Goal: Task Accomplishment & Management: Complete application form

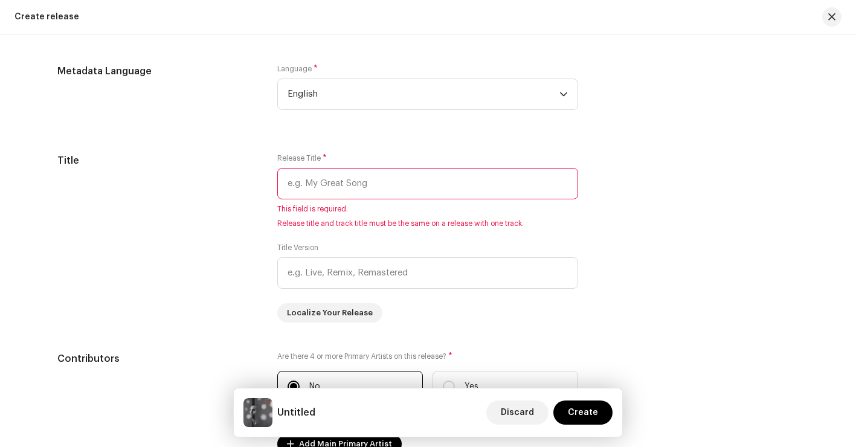
scroll to position [1030, 0]
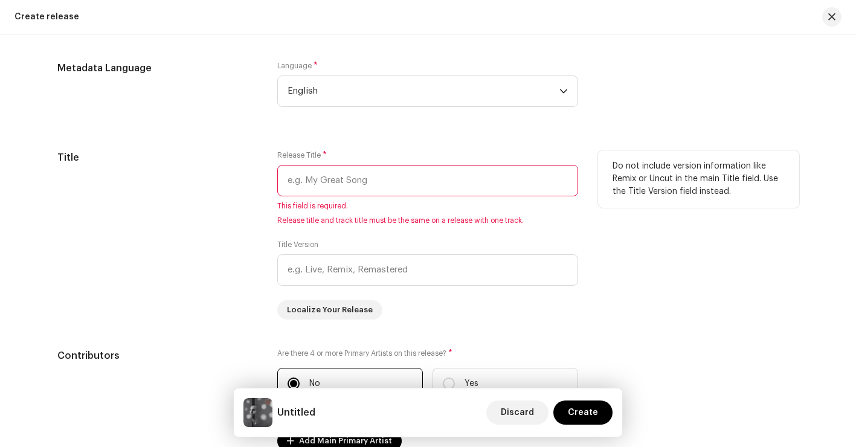
click at [538, 179] on input "text" at bounding box center [427, 180] width 301 height 31
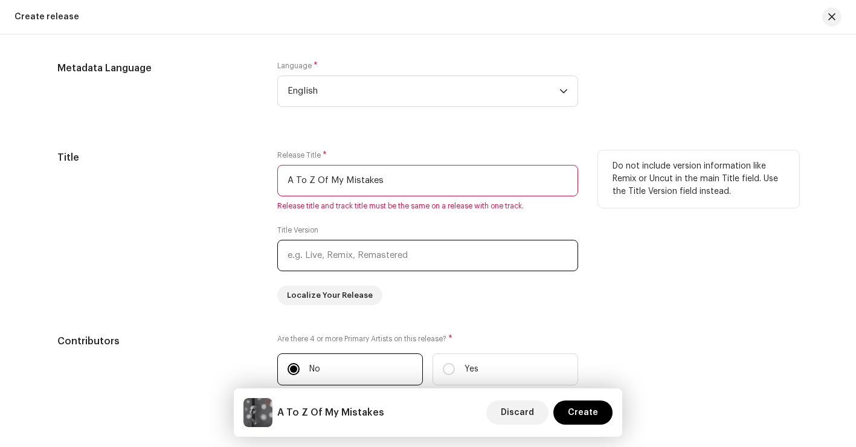
type input "A To Z Of My Mistakes"
click at [524, 248] on input "text" at bounding box center [427, 255] width 301 height 31
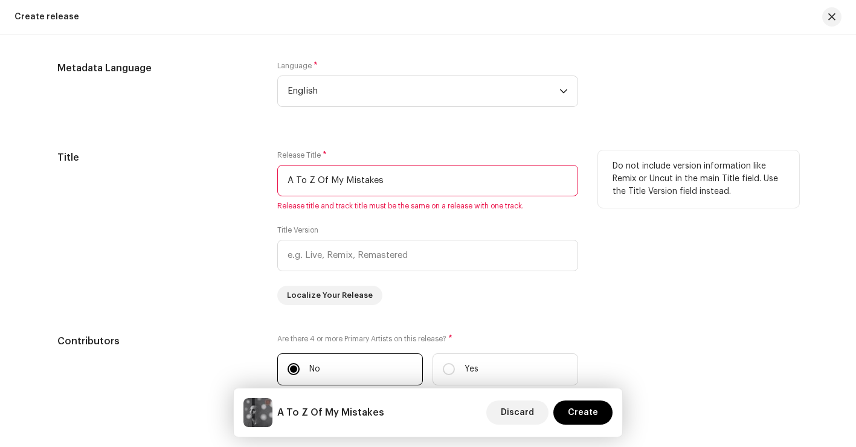
click at [648, 255] on div "Do not include version information like Remix or Uncut in the main Title field.…" at bounding box center [698, 227] width 201 height 155
click at [286, 185] on input "A To Z Of My Mistakes" at bounding box center [427, 180] width 301 height 31
click at [635, 270] on div "Do not include version information like Remix or Uncut in the main Title field.…" at bounding box center [698, 227] width 201 height 155
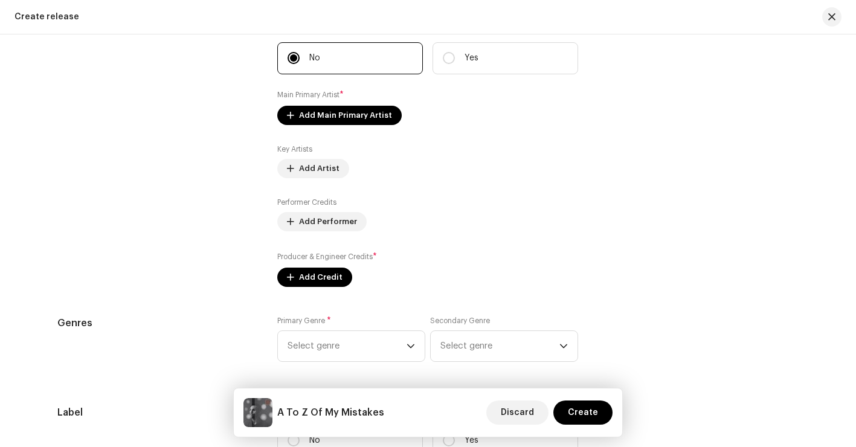
scroll to position [1342, 0]
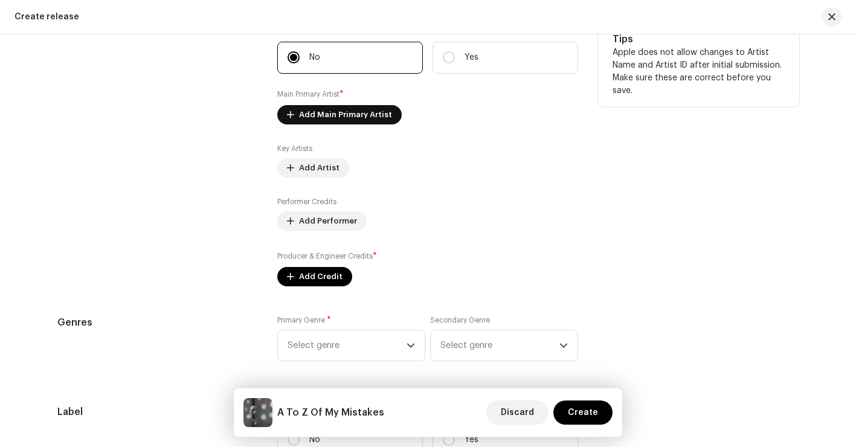
click at [315, 124] on span "Add Main Primary Artist" at bounding box center [345, 115] width 93 height 24
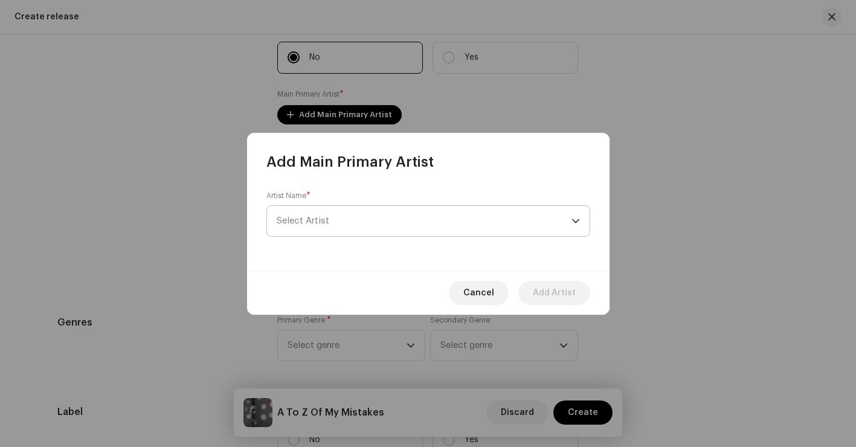
click at [342, 212] on span "Select Artist" at bounding box center [424, 221] width 295 height 30
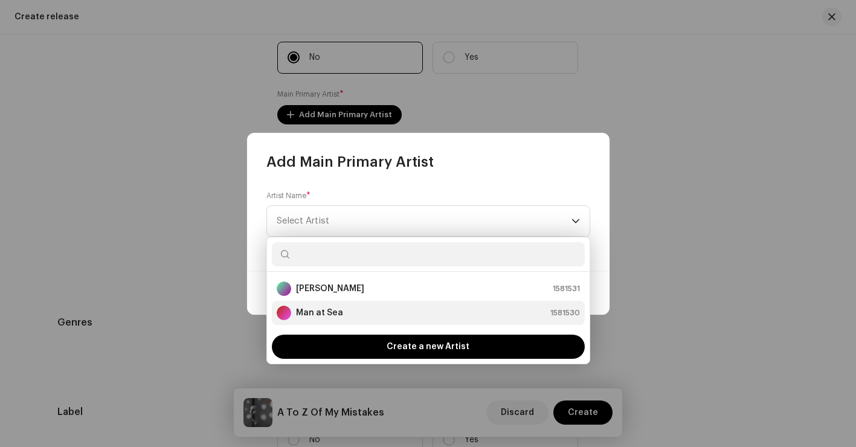
click at [324, 310] on strong "Man at Sea" at bounding box center [319, 313] width 47 height 12
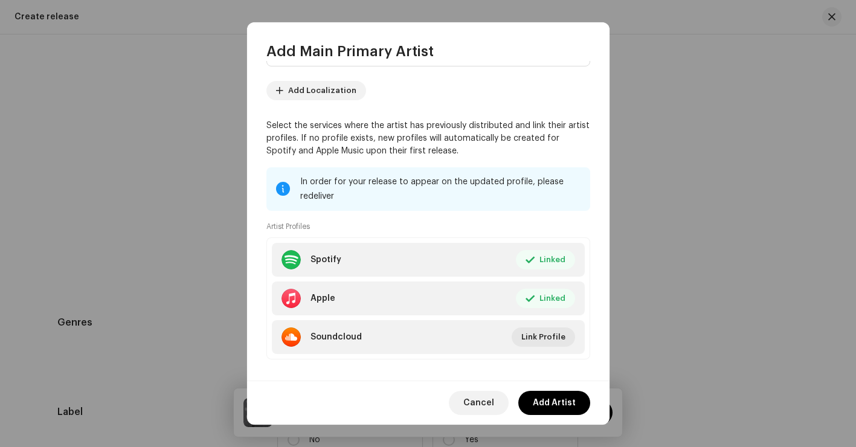
scroll to position [72, 0]
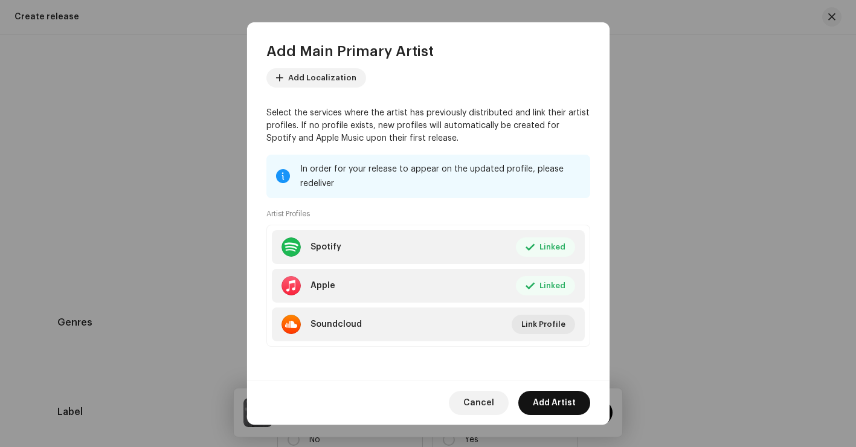
click at [560, 397] on span "Add Artist" at bounding box center [554, 403] width 43 height 24
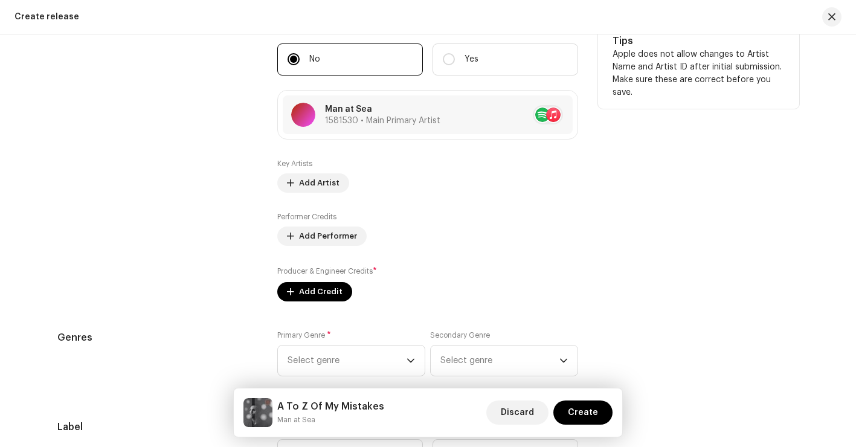
scroll to position [1371, 0]
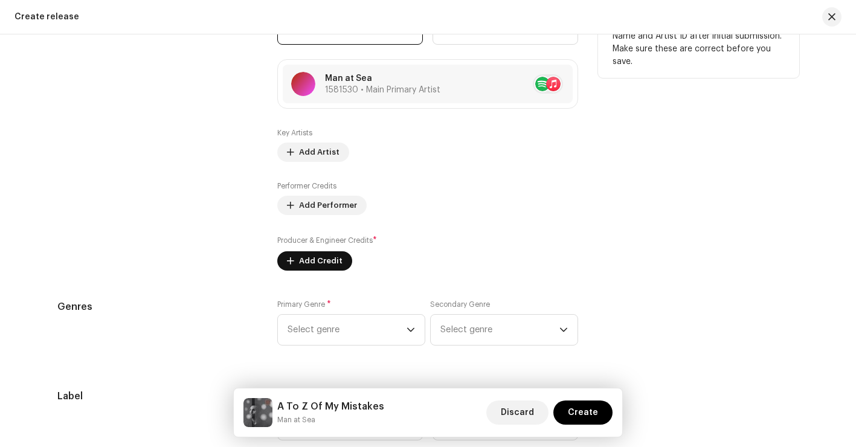
click at [293, 261] on button "Add Credit" at bounding box center [314, 260] width 75 height 19
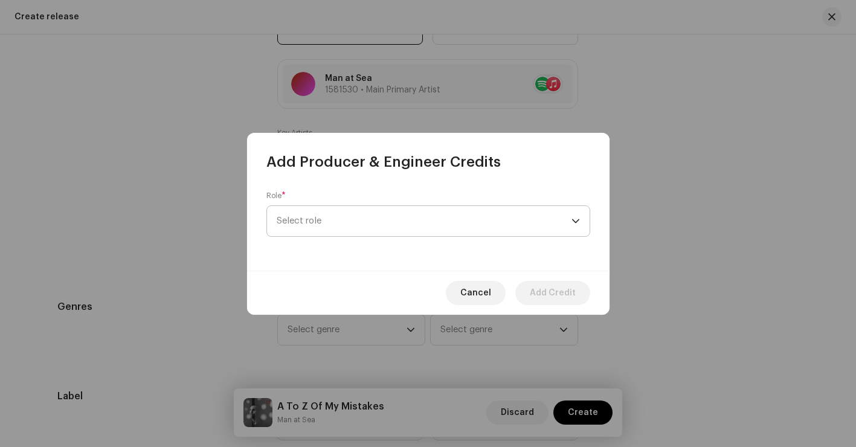
click at [417, 211] on span "Select role" at bounding box center [424, 221] width 295 height 30
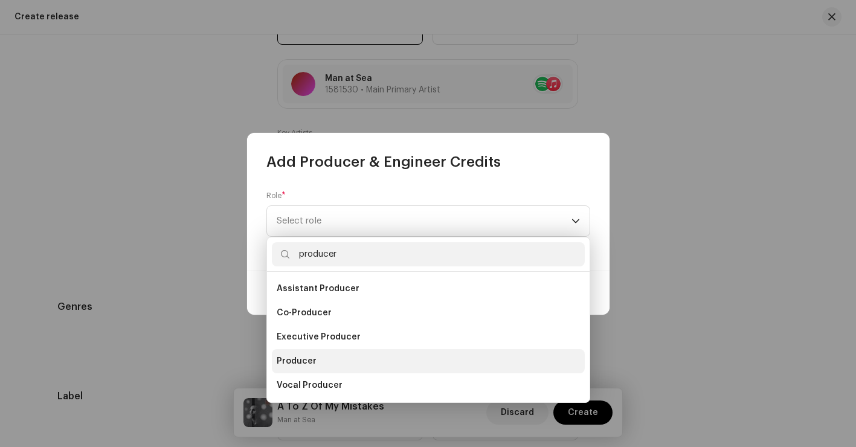
type input "producer"
click at [336, 365] on li "Producer" at bounding box center [428, 361] width 313 height 24
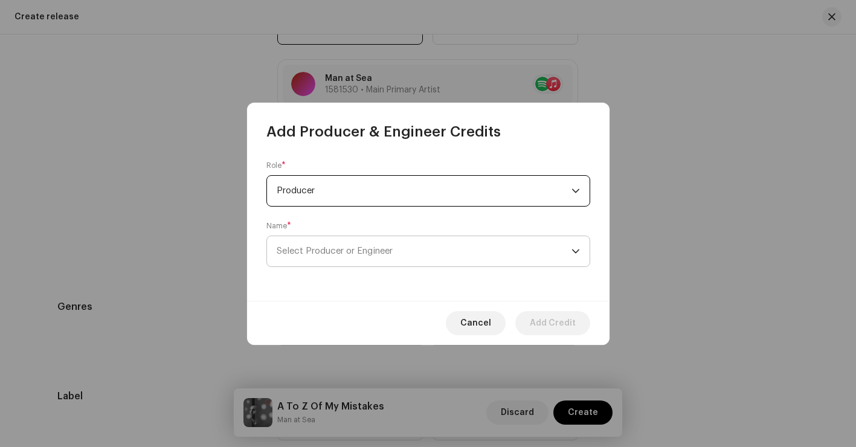
click at [436, 259] on span "Select Producer or Engineer" at bounding box center [424, 251] width 295 height 30
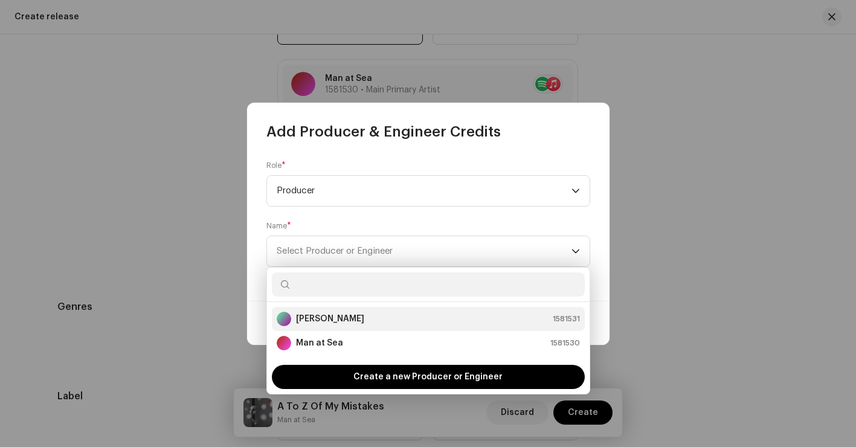
click at [419, 313] on div "[PERSON_NAME] 1581531" at bounding box center [428, 319] width 303 height 14
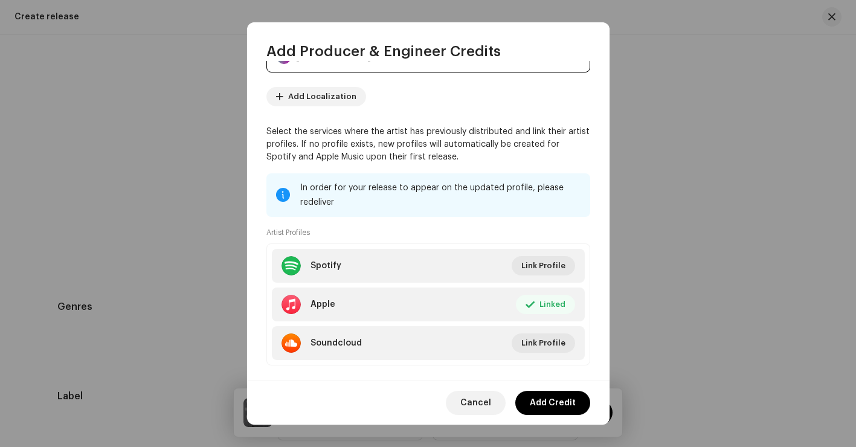
scroll to position [133, 0]
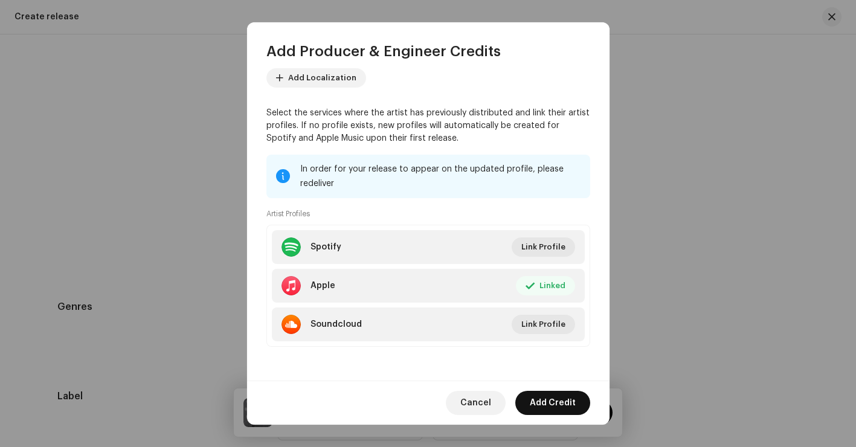
click at [546, 407] on span "Add Credit" at bounding box center [553, 403] width 46 height 24
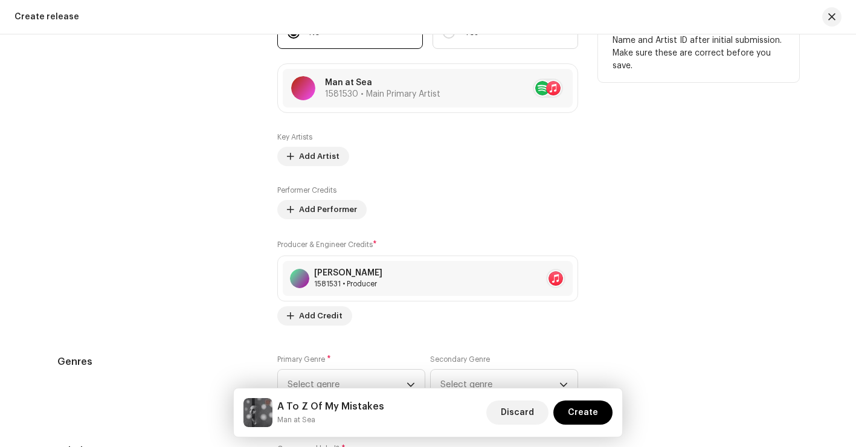
scroll to position [1366, 0]
click at [410, 281] on div "[PERSON_NAME] 1581531 • Producer" at bounding box center [428, 278] width 290 height 35
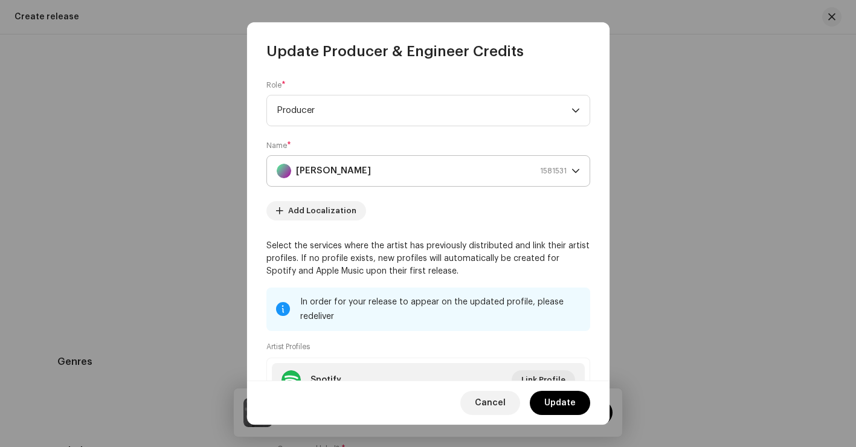
click at [513, 186] on div "[PERSON_NAME] 1581531" at bounding box center [422, 171] width 290 height 30
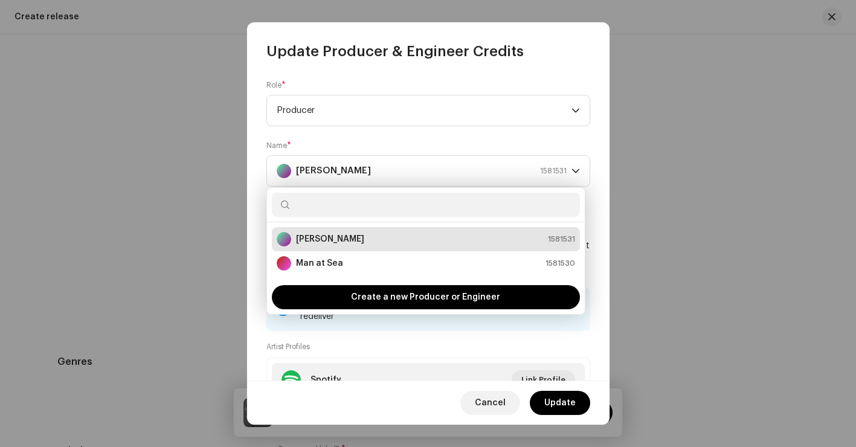
click at [479, 344] on div "Artist Profiles Spotify Link Profile Apple Linked Edit Soundcloud Link Profile" at bounding box center [428, 410] width 324 height 139
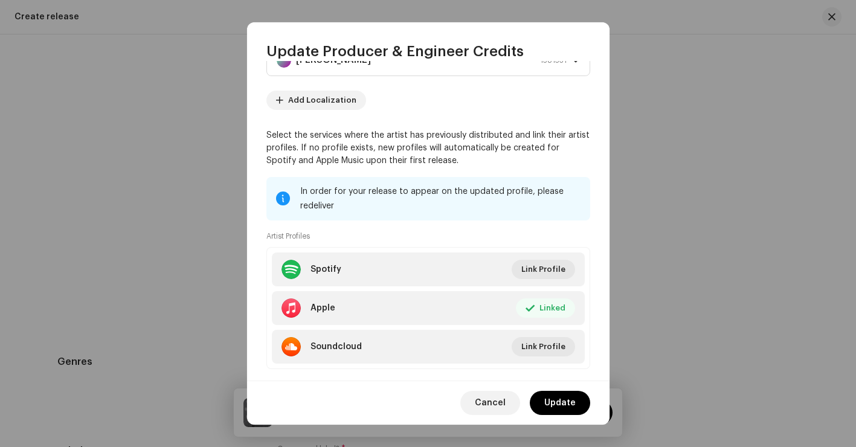
scroll to position [133, 0]
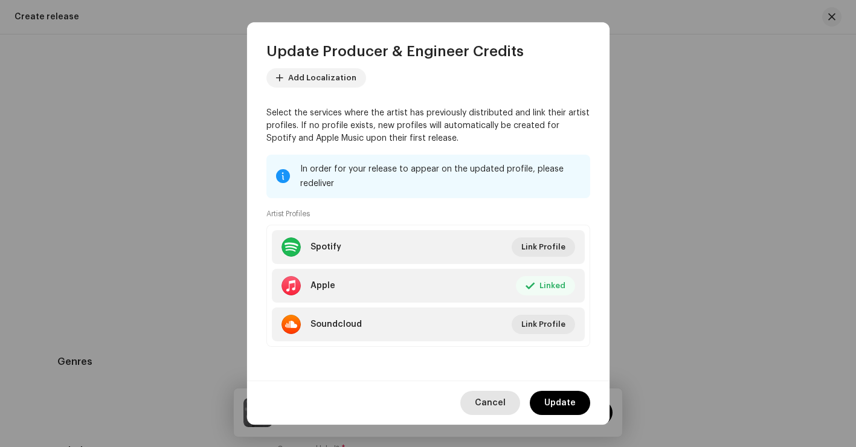
click at [503, 404] on span "Cancel" at bounding box center [490, 403] width 31 height 24
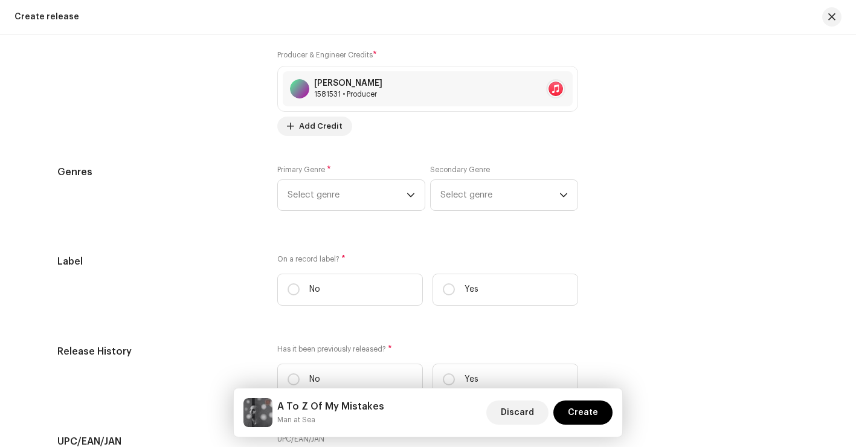
scroll to position [1575, 0]
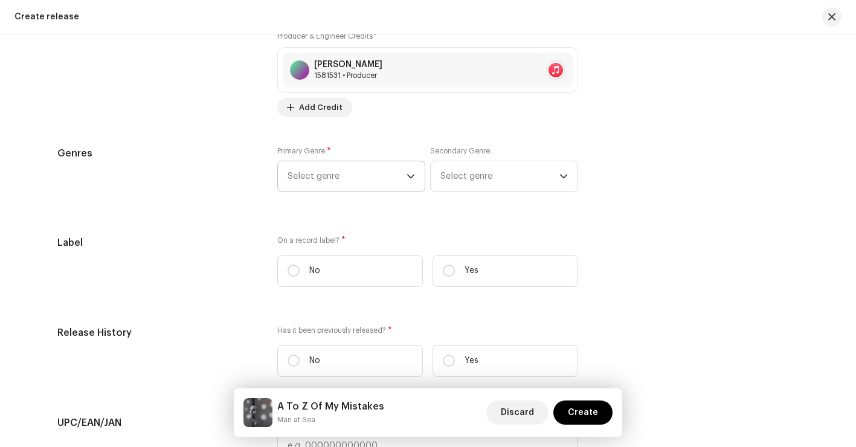
click at [381, 183] on span "Select genre" at bounding box center [347, 176] width 119 height 30
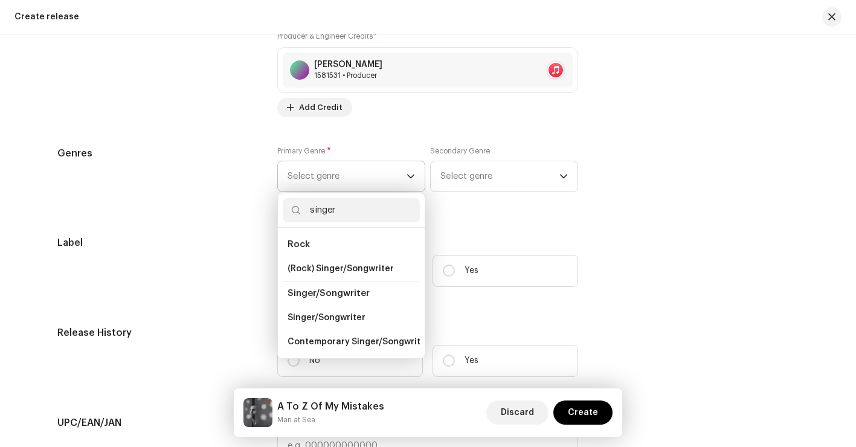
type input "singer"
click at [349, 294] on span "Singer/Songwriter" at bounding box center [329, 293] width 82 height 9
click at [344, 297] on span "Singer/Songwriter" at bounding box center [329, 292] width 82 height 9
click at [351, 294] on span "Singer/Songwriter" at bounding box center [329, 292] width 82 height 9
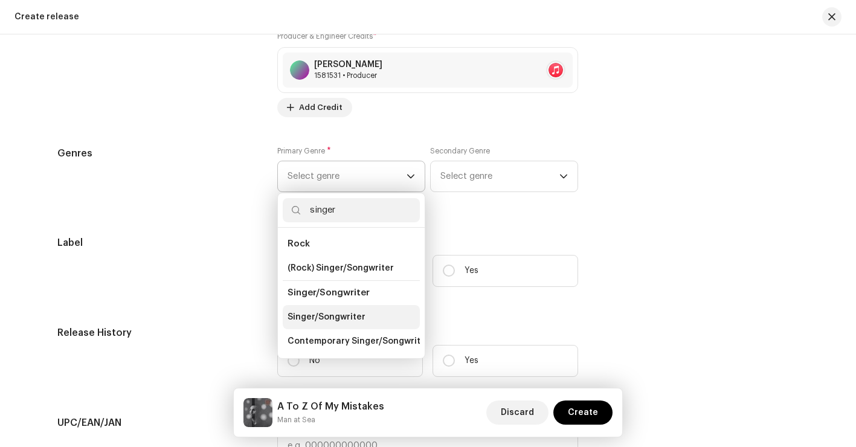
click at [352, 319] on span "Singer/Songwriter" at bounding box center [327, 317] width 78 height 12
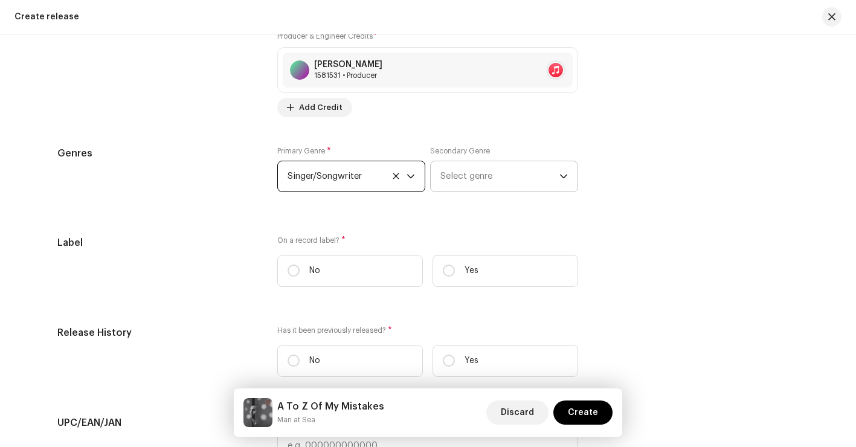
click at [465, 171] on span "Select genre" at bounding box center [499, 176] width 119 height 30
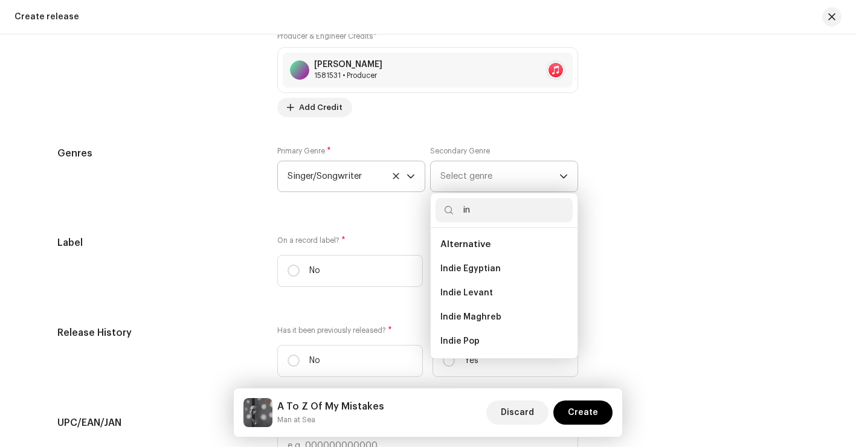
type input "i"
type input "alter"
click at [449, 245] on span "Alternative" at bounding box center [465, 244] width 50 height 9
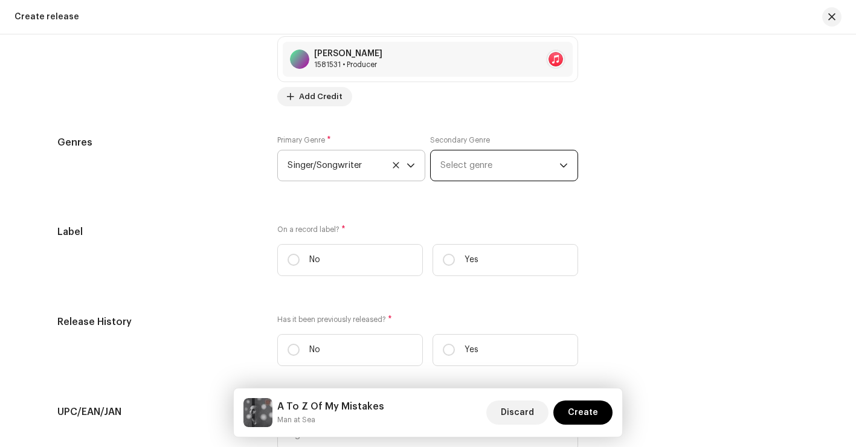
scroll to position [1584, 0]
click at [491, 162] on span "Select genre" at bounding box center [499, 167] width 119 height 30
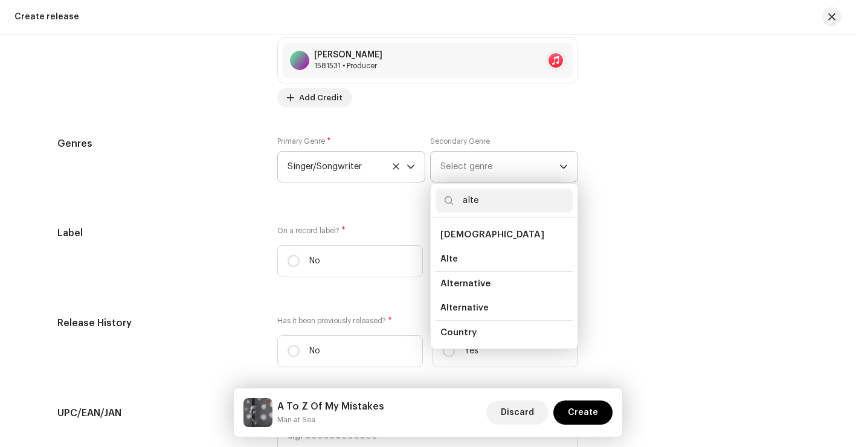
type input "alter"
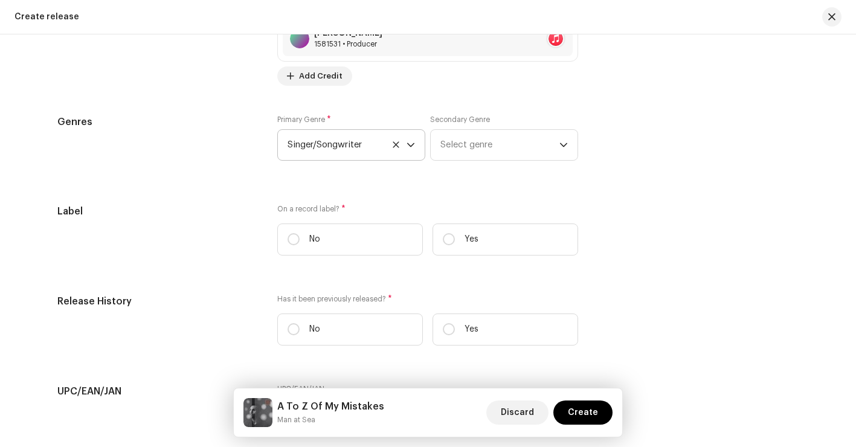
scroll to position [1638, 0]
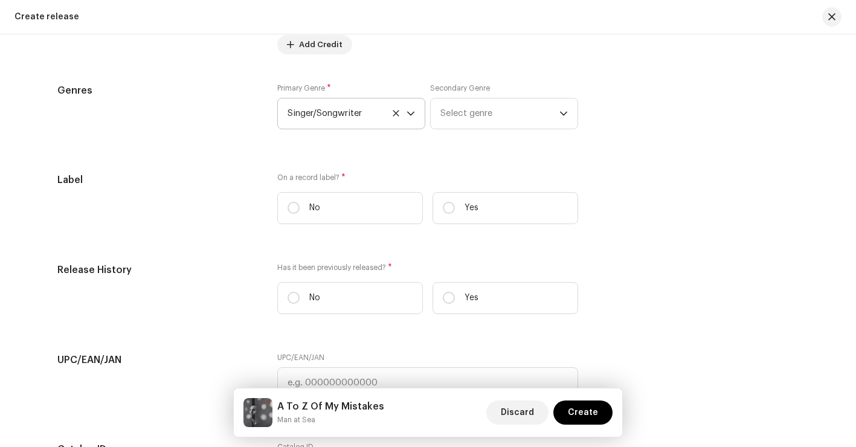
click at [536, 131] on div "Primary Genre * Singer/Songwriter Secondary Genre Select genre" at bounding box center [427, 113] width 301 height 60
click at [546, 124] on span "Select genre" at bounding box center [499, 113] width 119 height 30
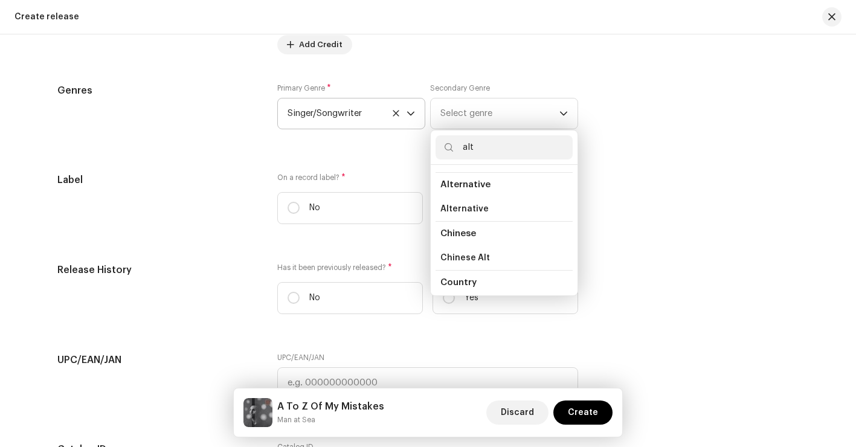
scroll to position [22, 0]
type input "alter"
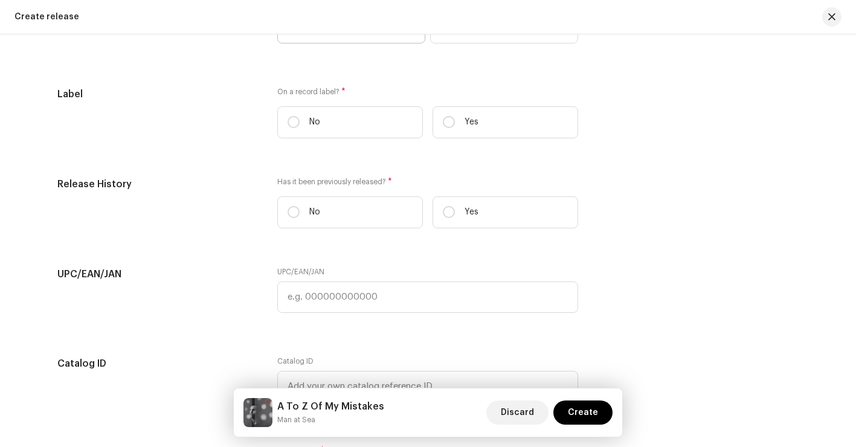
scroll to position [1617, 0]
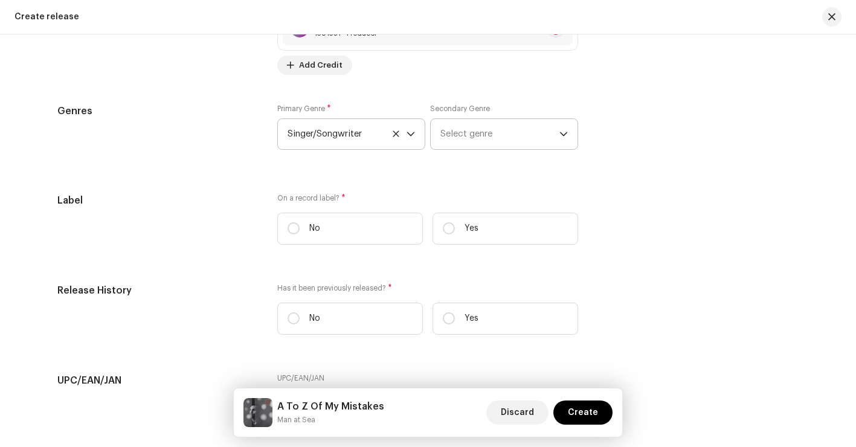
click at [541, 146] on span "Select genre" at bounding box center [499, 134] width 119 height 30
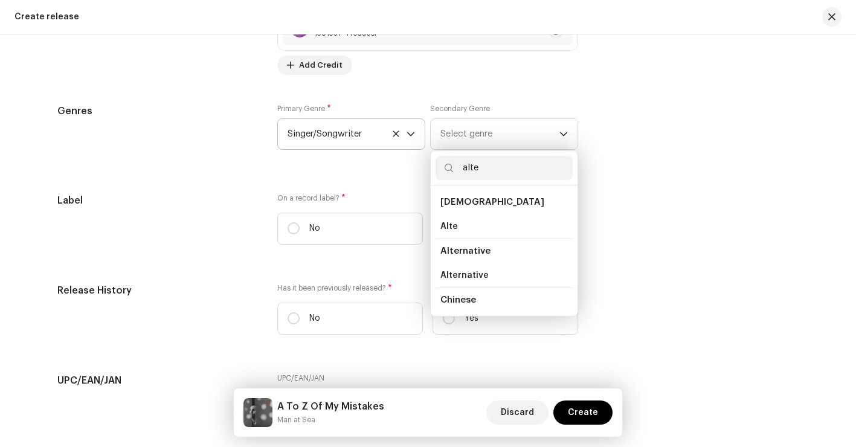
type input "alter"
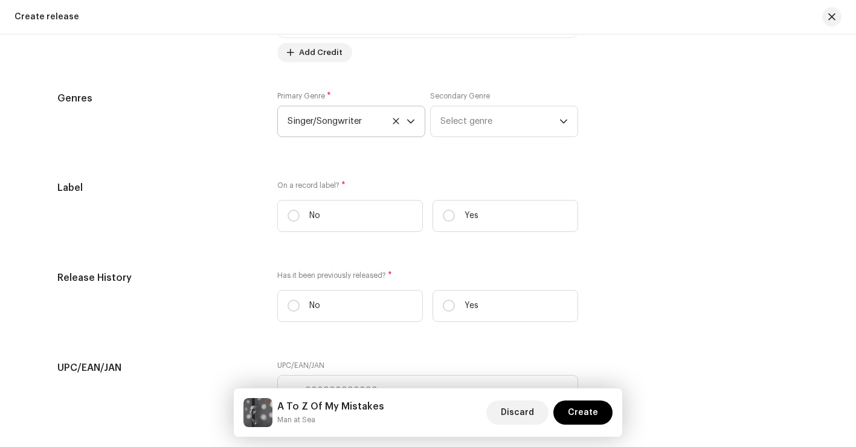
scroll to position [1633, 0]
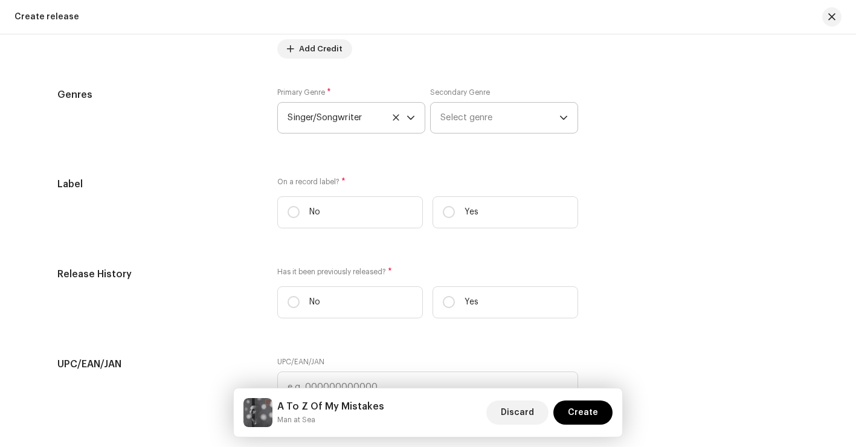
click at [550, 132] on span "Select genre" at bounding box center [499, 118] width 119 height 30
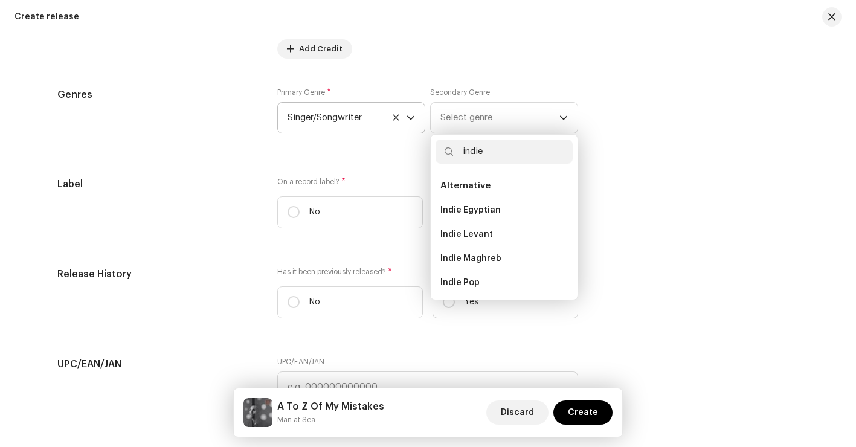
click at [473, 190] on span "Alternative" at bounding box center [465, 185] width 50 height 9
click at [479, 184] on span "Alternative" at bounding box center [465, 185] width 50 height 9
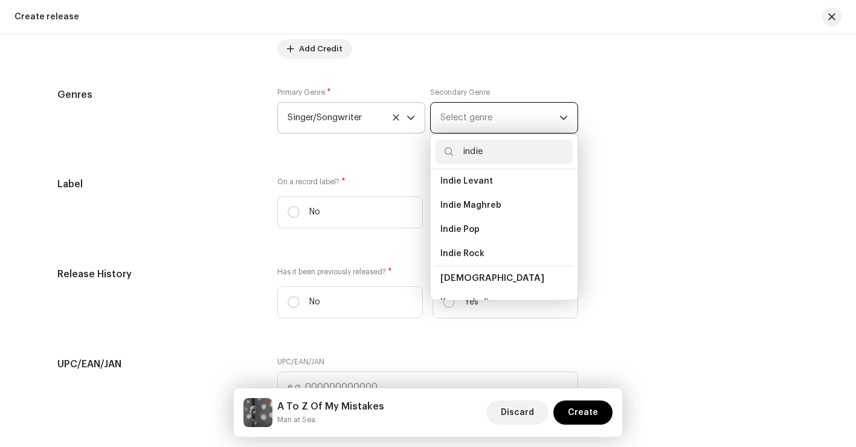
click at [504, 152] on input "indie" at bounding box center [504, 152] width 137 height 24
type input "i"
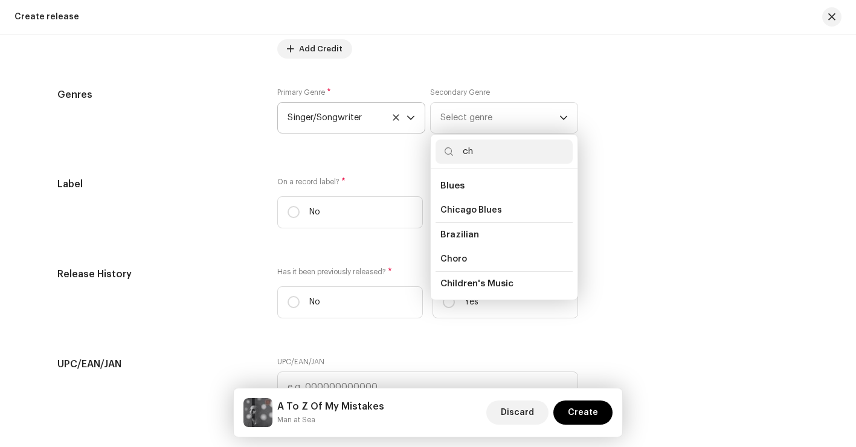
type input "c"
type input "pop"
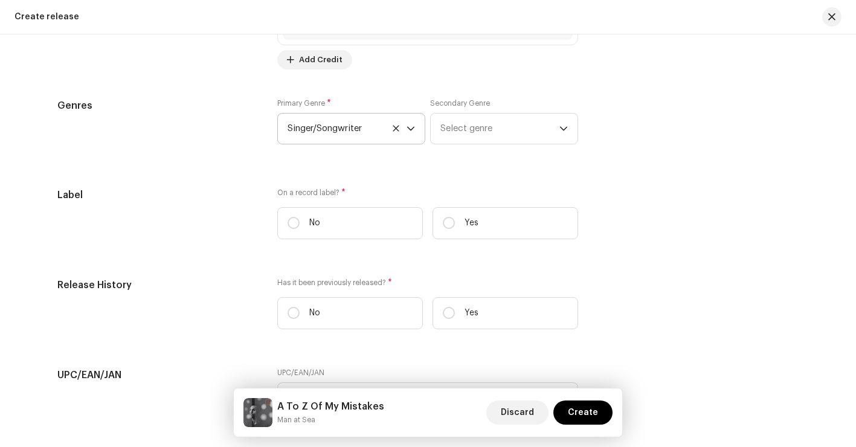
scroll to position [1621, 0]
click at [526, 150] on div "Primary Genre * Singer/Songwriter Secondary Genre Select genre" at bounding box center [427, 130] width 301 height 60
click at [534, 140] on span "Select genre" at bounding box center [499, 130] width 119 height 30
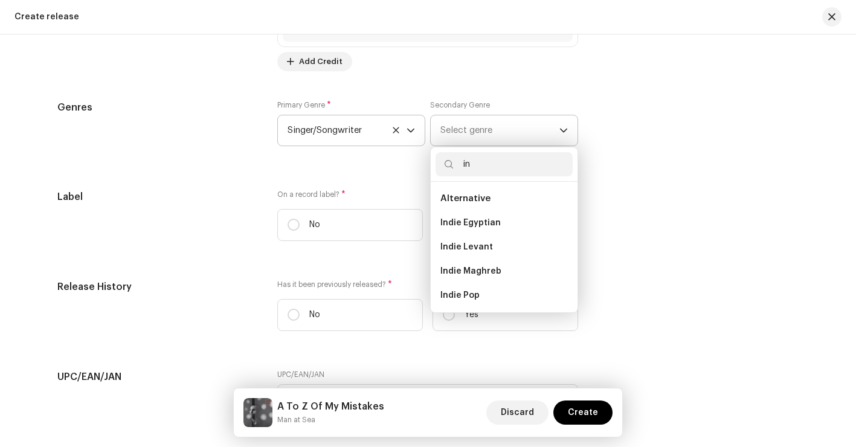
type input "i"
type input "altern"
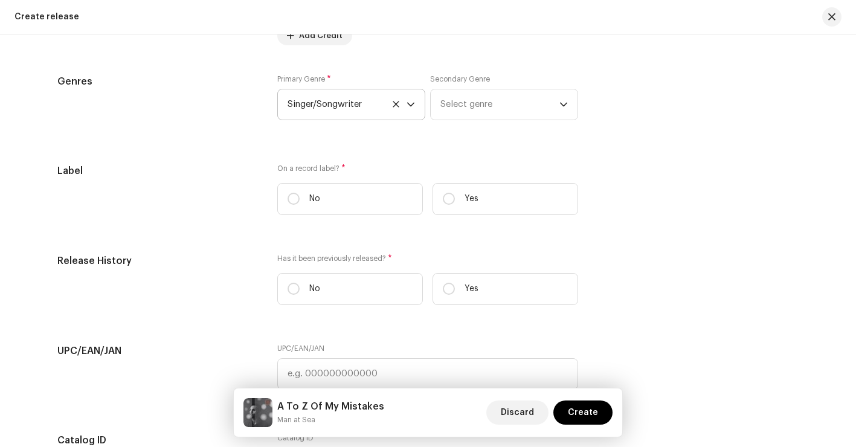
scroll to position [1641, 0]
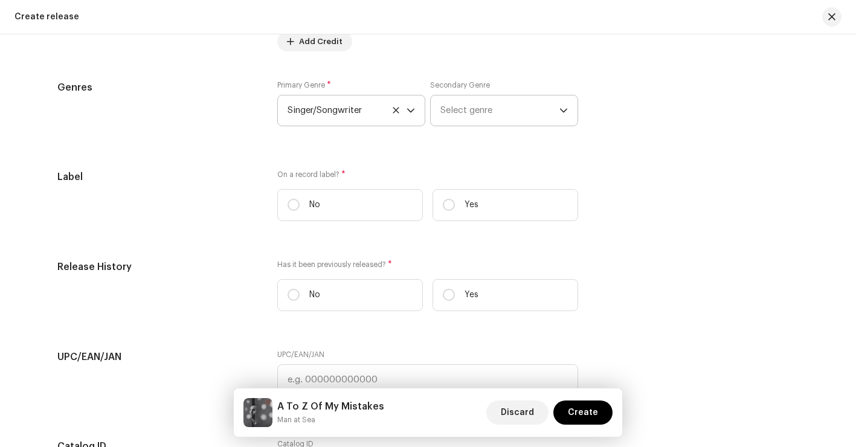
click at [511, 112] on span "Select genre" at bounding box center [499, 110] width 119 height 30
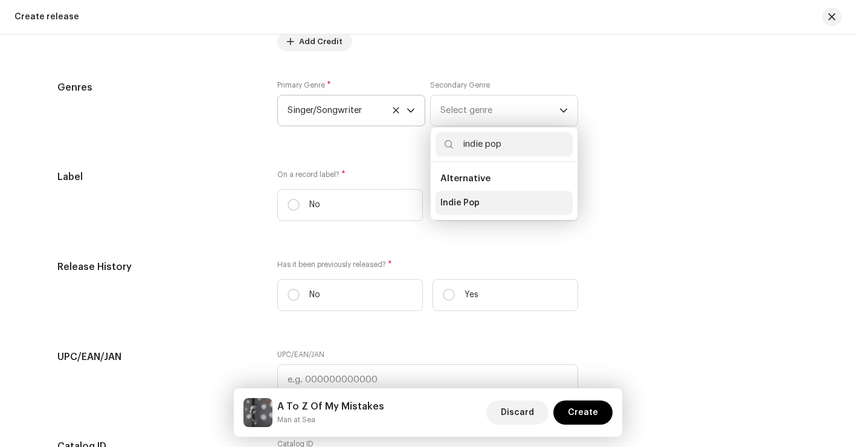
type input "indie pop"
click at [478, 202] on li "Indie Pop" at bounding box center [504, 203] width 137 height 24
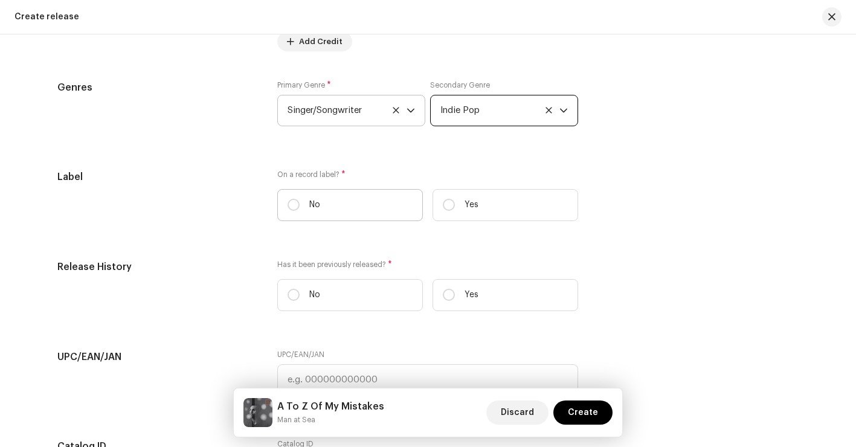
scroll to position [1719, 0]
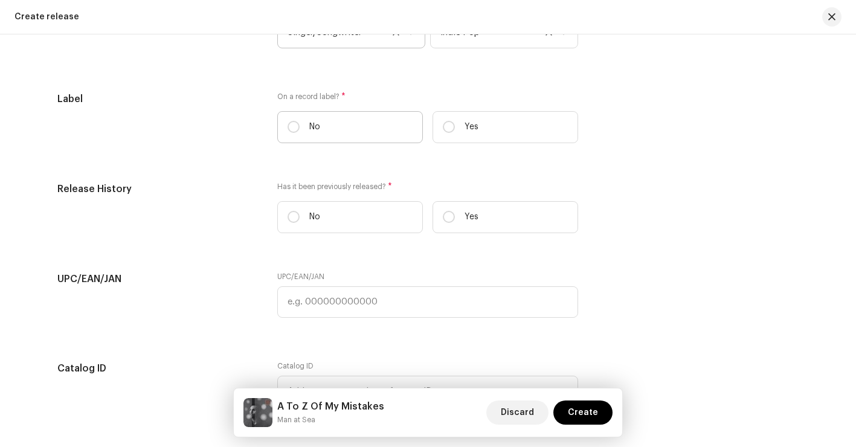
click at [366, 143] on label "No" at bounding box center [350, 127] width 146 height 32
click at [300, 133] on input "No" at bounding box center [294, 127] width 12 height 12
radio input "true"
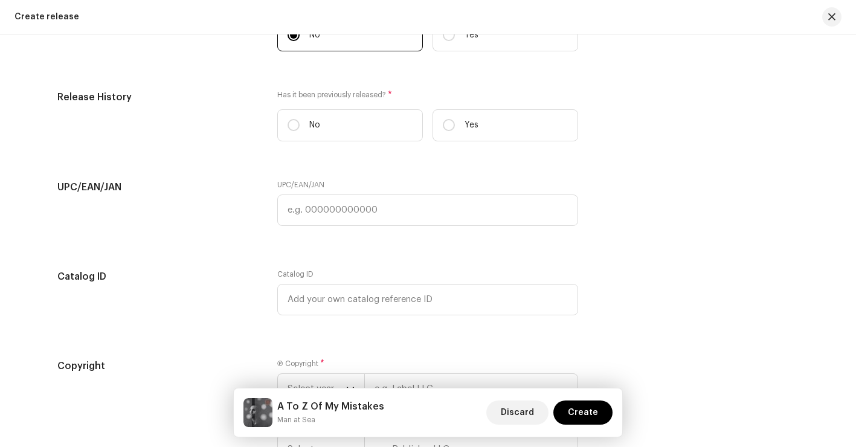
scroll to position [1809, 0]
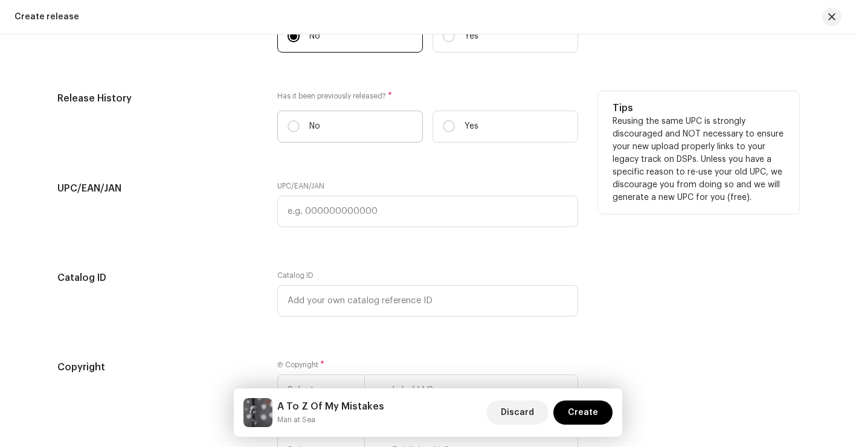
click at [394, 117] on label "No" at bounding box center [350, 127] width 146 height 32
click at [300, 120] on input "No" at bounding box center [294, 126] width 12 height 12
radio input "true"
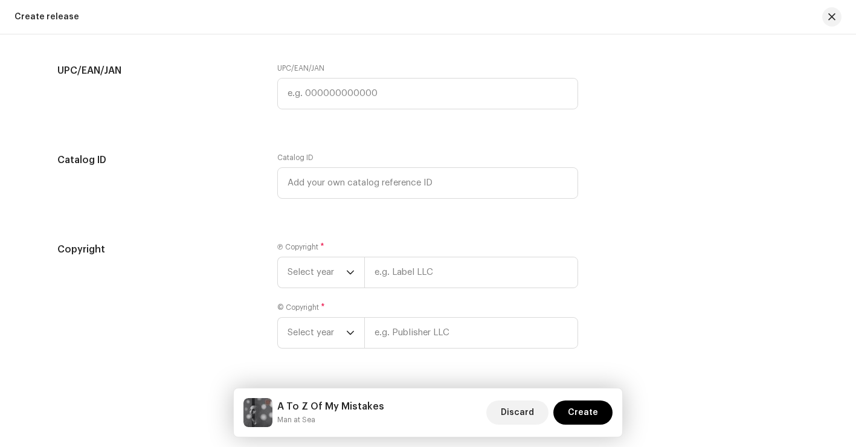
scroll to position [1963, 0]
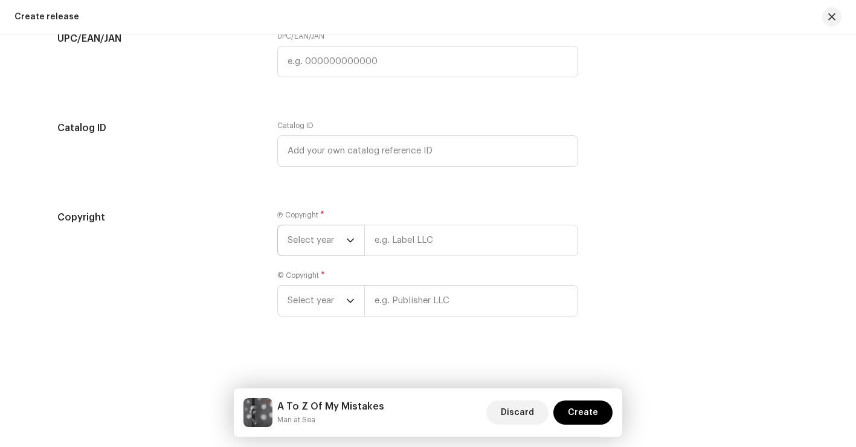
click at [351, 233] on div "dropdown trigger" at bounding box center [350, 240] width 8 height 30
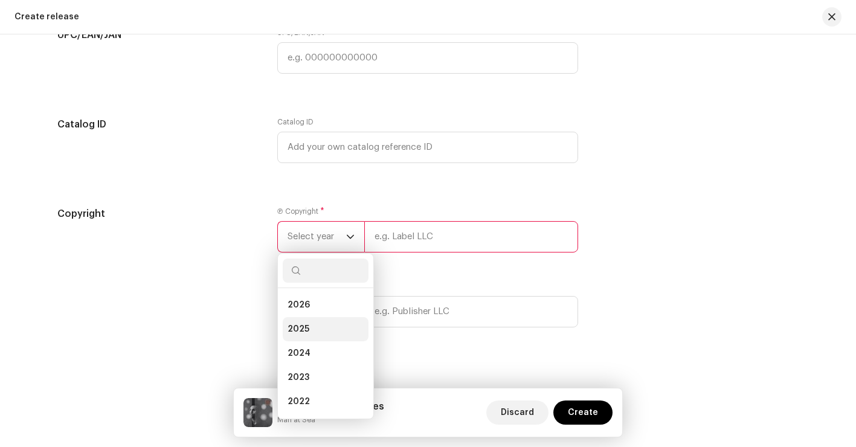
click at [314, 336] on li "2025" at bounding box center [326, 329] width 86 height 24
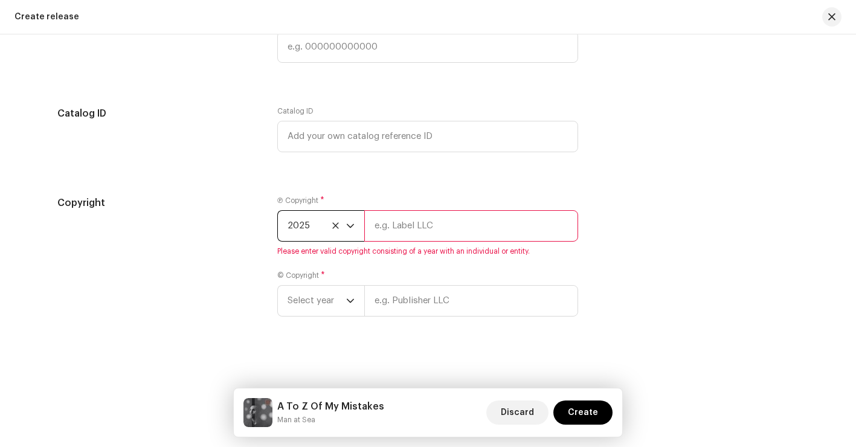
scroll to position [1977, 0]
click at [315, 228] on span "2025" at bounding box center [317, 226] width 59 height 30
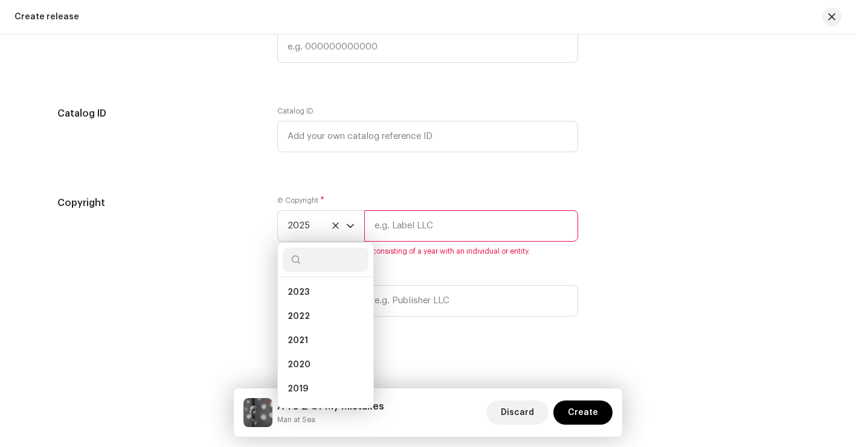
scroll to position [0, 0]
click at [329, 320] on li "2025" at bounding box center [326, 318] width 86 height 24
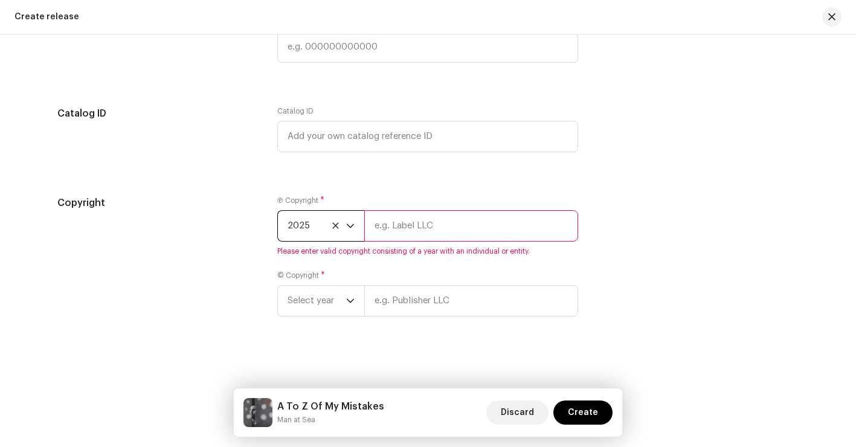
click at [323, 229] on span "2025" at bounding box center [317, 226] width 59 height 30
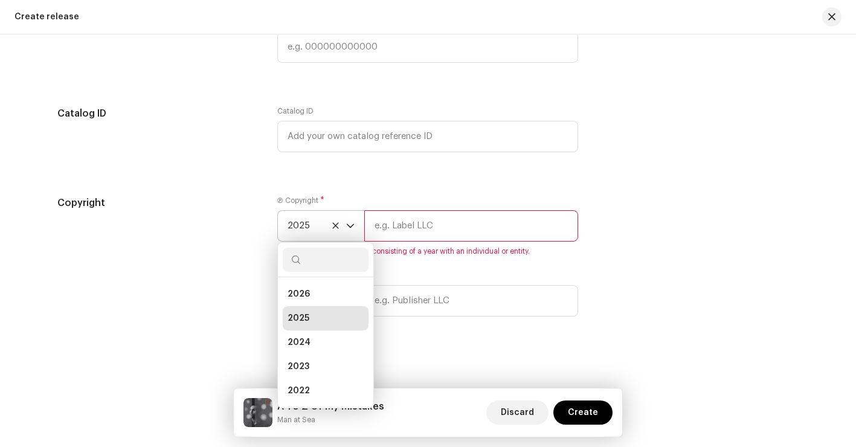
scroll to position [5, 0]
click at [361, 227] on p-select "2025 2026 2025 2024 2023 2022 2021 2020 2019 2018 2017 2016 2015" at bounding box center [320, 225] width 87 height 31
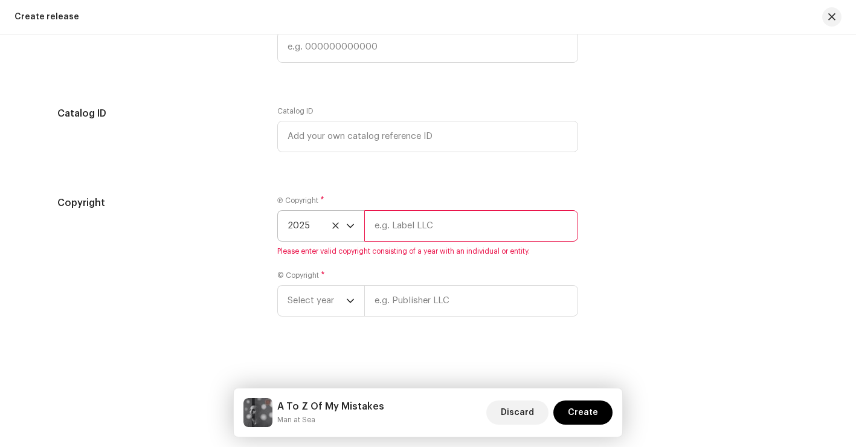
click at [347, 227] on icon "dropdown trigger" at bounding box center [350, 225] width 7 height 4
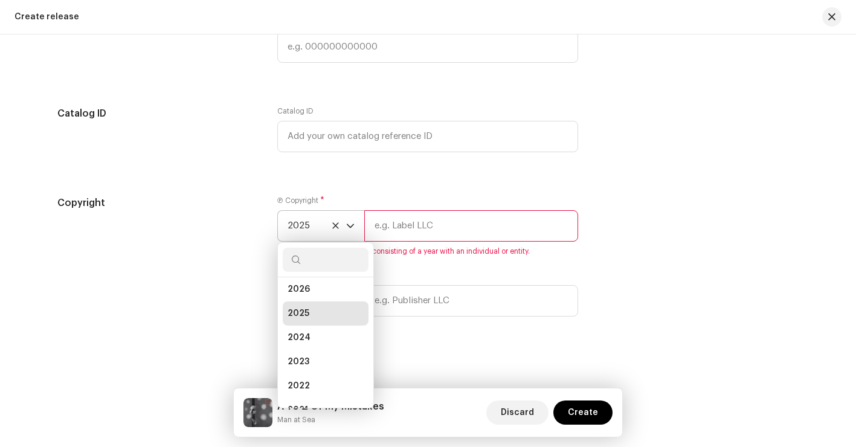
click at [347, 227] on icon "dropdown trigger" at bounding box center [350, 225] width 7 height 4
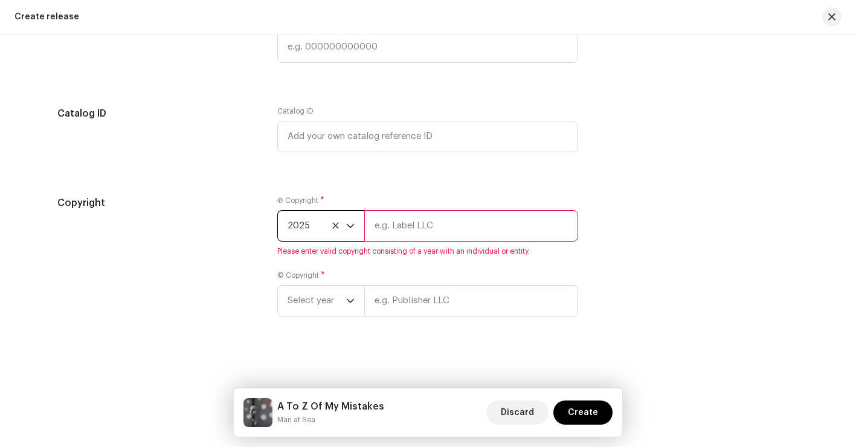
click at [455, 231] on input "text" at bounding box center [471, 225] width 214 height 31
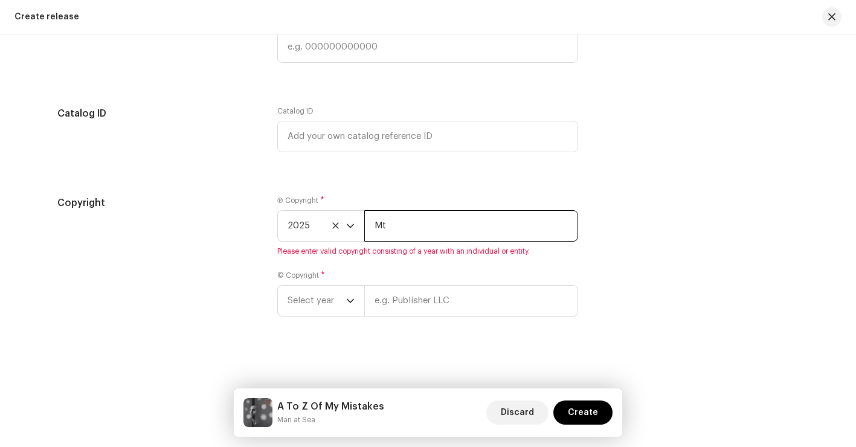
type input "M"
type input "[PERSON_NAME]"
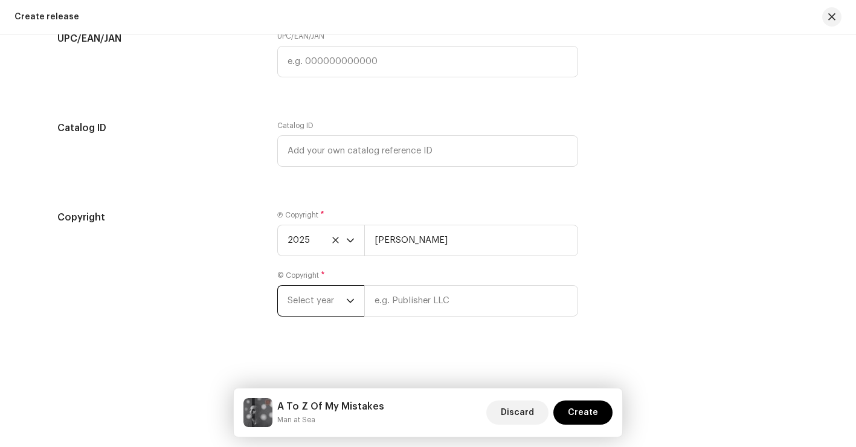
click at [332, 300] on span "Select year" at bounding box center [317, 301] width 59 height 30
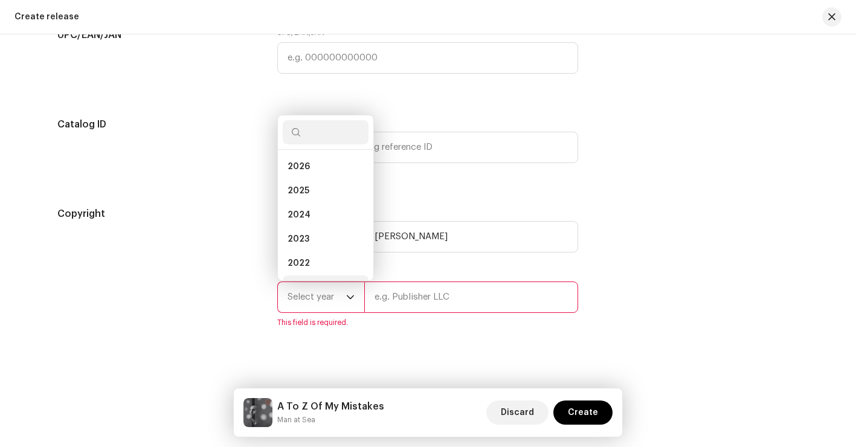
scroll to position [19, 0]
click at [323, 175] on li "2025" at bounding box center [326, 171] width 86 height 24
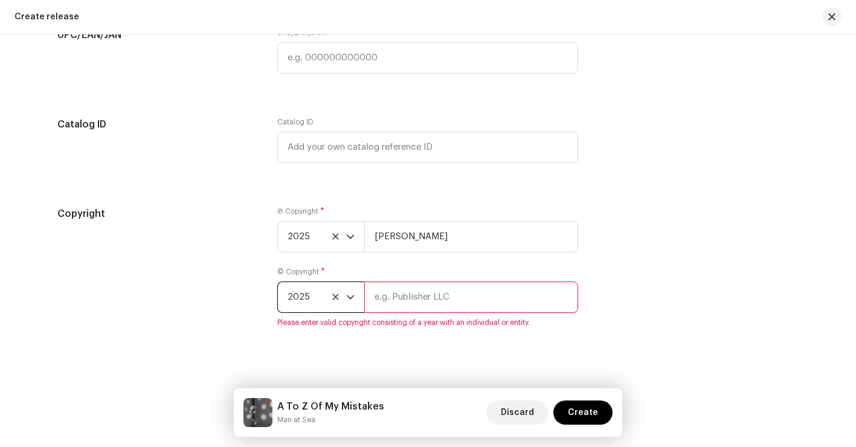
click at [451, 306] on input "text" at bounding box center [471, 296] width 214 height 31
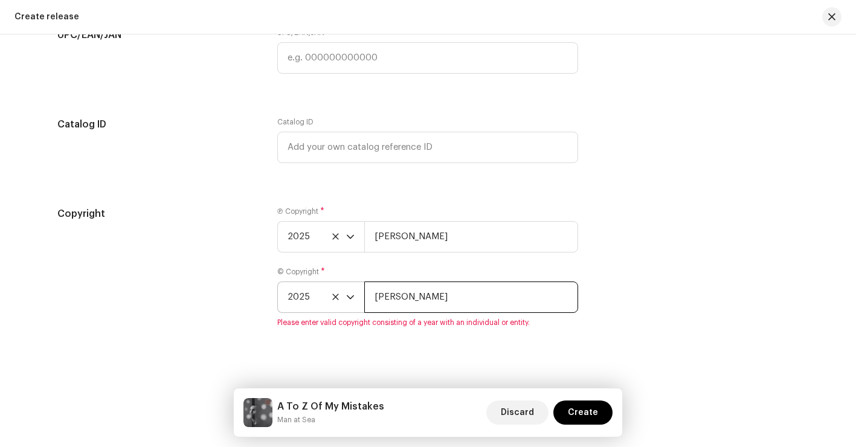
type input "[PERSON_NAME]"
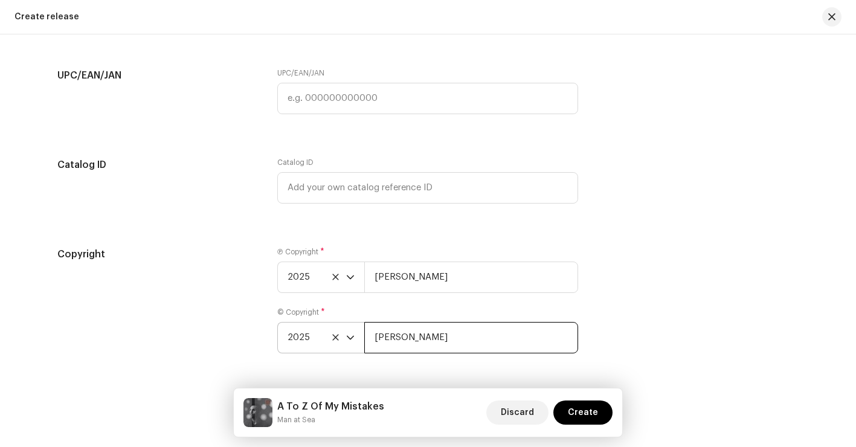
scroll to position [1963, 0]
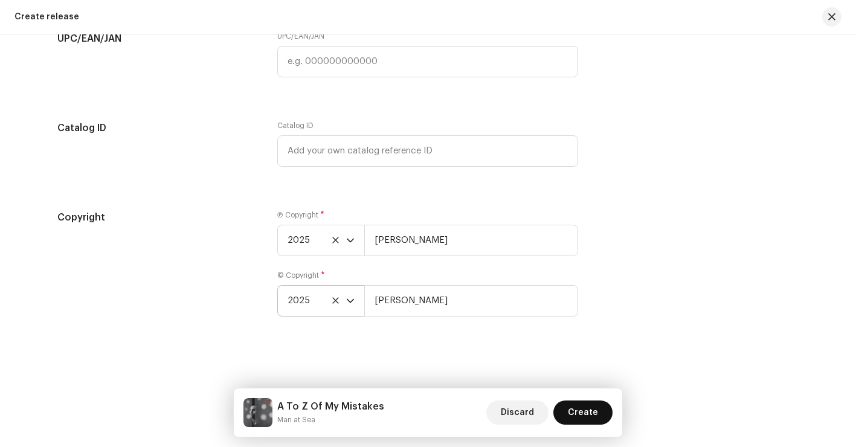
click at [582, 408] on span "Create" at bounding box center [583, 412] width 30 height 24
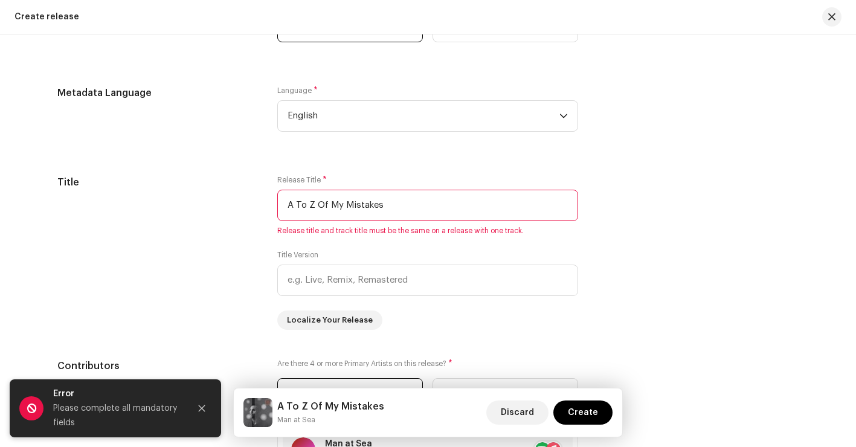
scroll to position [1011, 0]
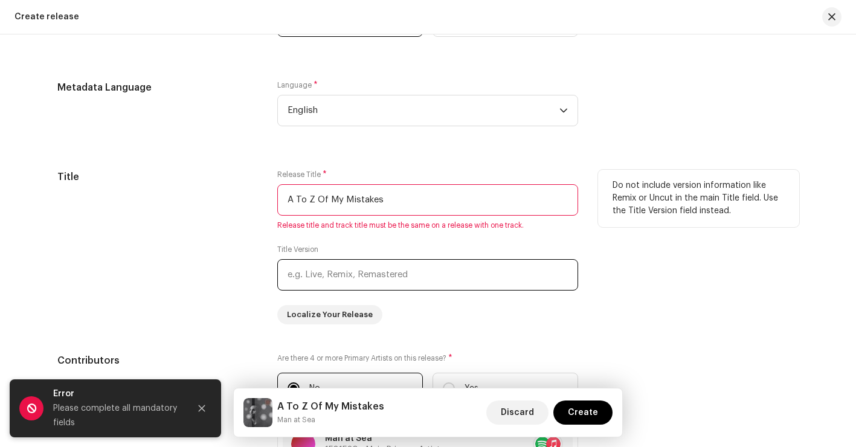
click at [322, 277] on input "text" at bounding box center [427, 274] width 301 height 31
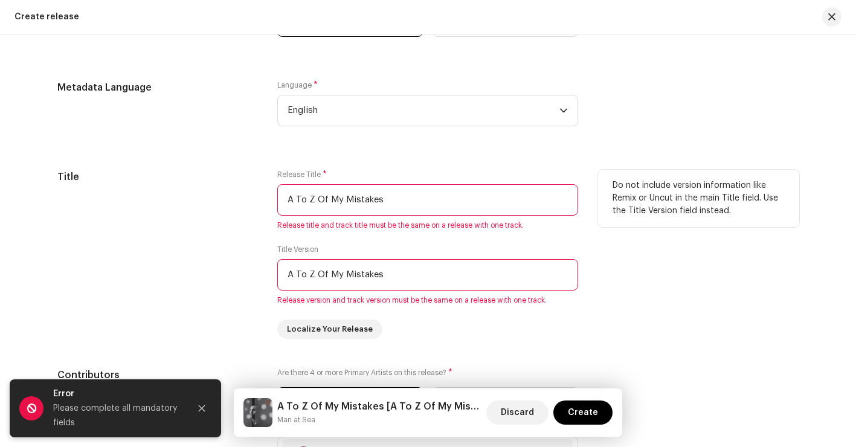
type input "A To Z Of My Mistakes"
click at [701, 256] on div "Do not include version information like Remix or Uncut in the main Title field.…" at bounding box center [698, 254] width 201 height 169
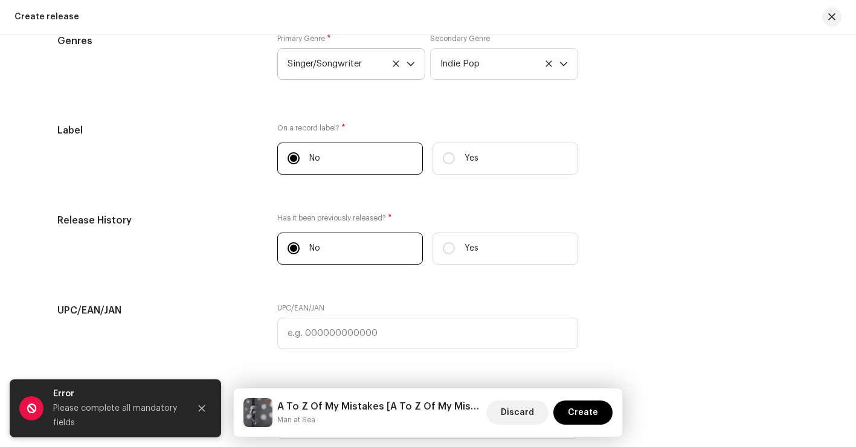
scroll to position [1977, 0]
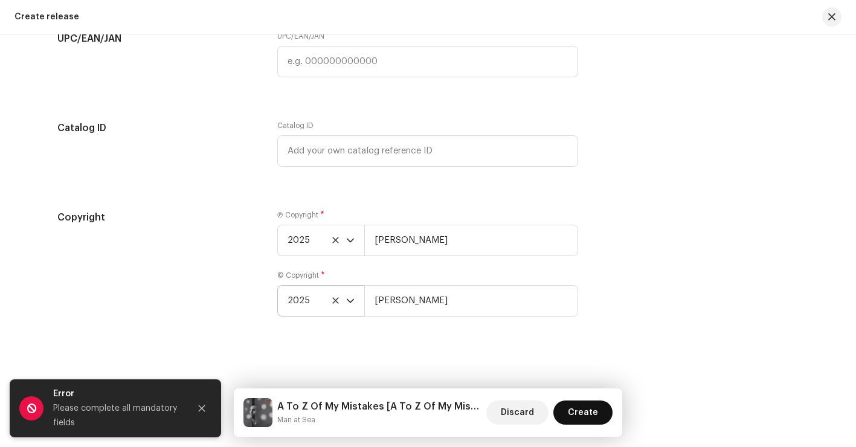
click at [593, 408] on span "Create" at bounding box center [583, 412] width 30 height 24
click at [204, 410] on icon "Close" at bounding box center [202, 408] width 7 height 7
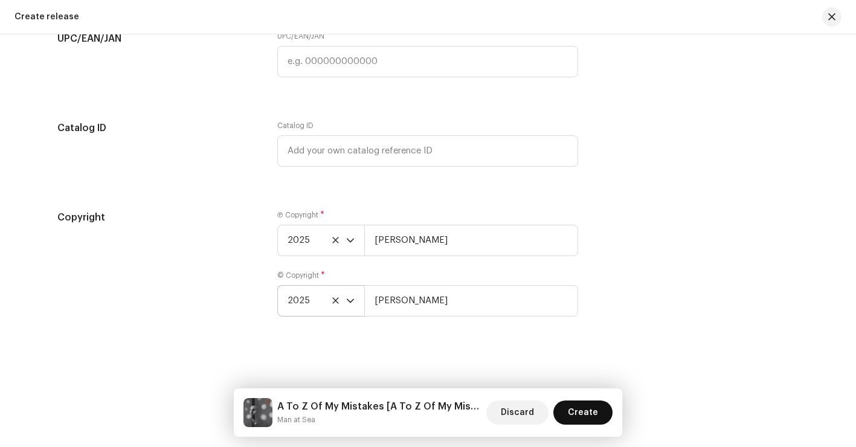
click at [579, 408] on span "Create" at bounding box center [583, 412] width 30 height 24
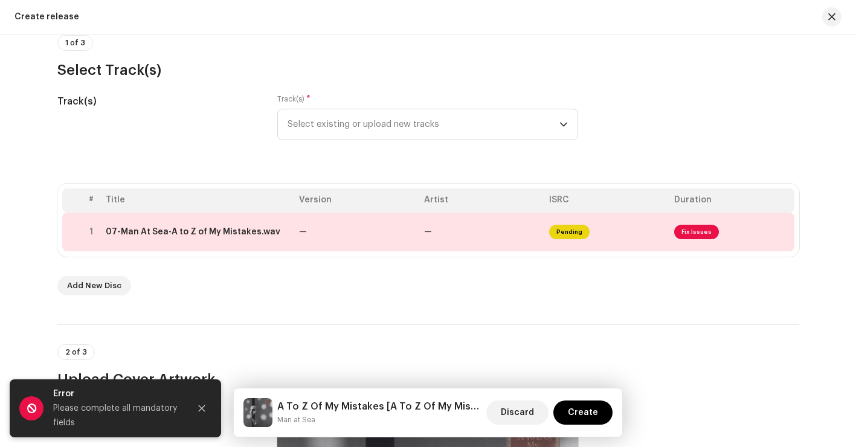
scroll to position [86, 0]
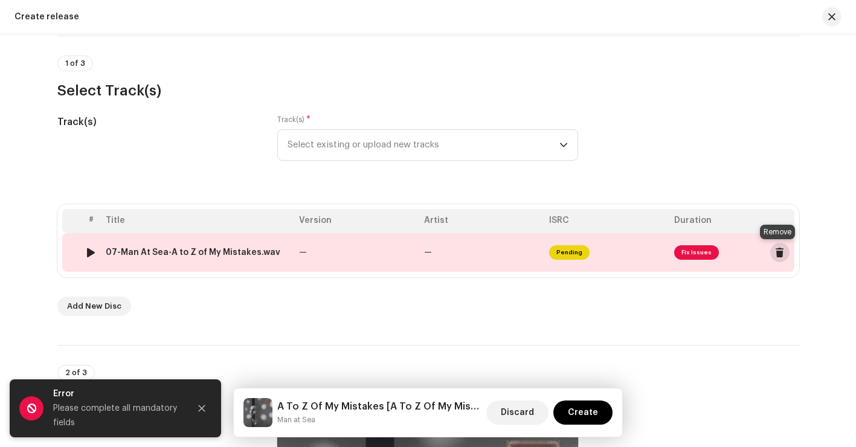
click at [775, 251] on span at bounding box center [779, 253] width 9 height 10
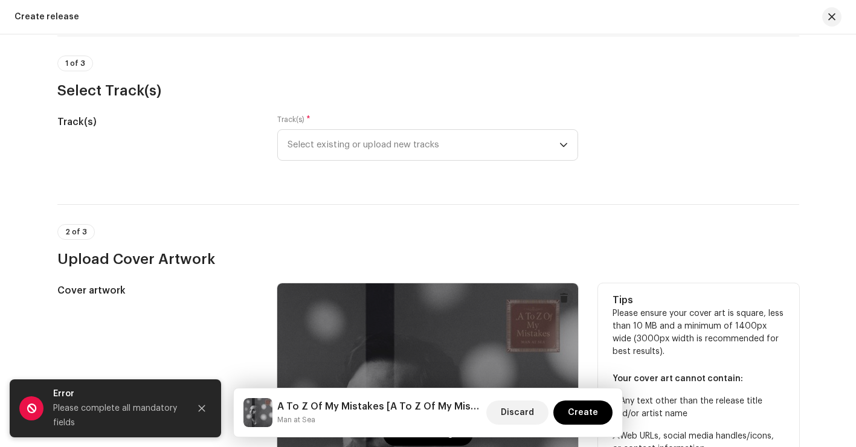
scroll to position [0, 0]
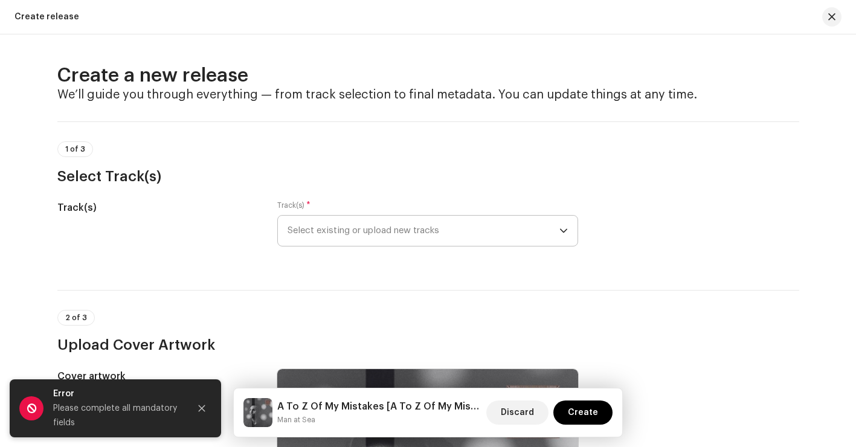
click at [373, 228] on span "Select existing or upload new tracks" at bounding box center [424, 231] width 272 height 30
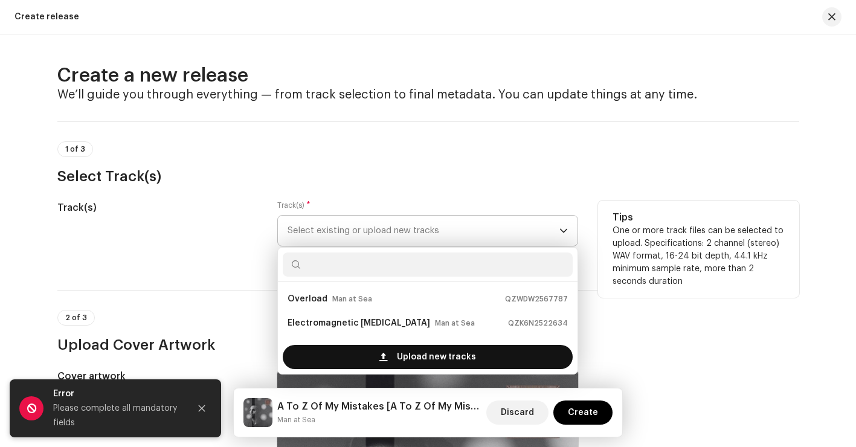
click at [340, 353] on div "Upload new tracks" at bounding box center [428, 357] width 290 height 24
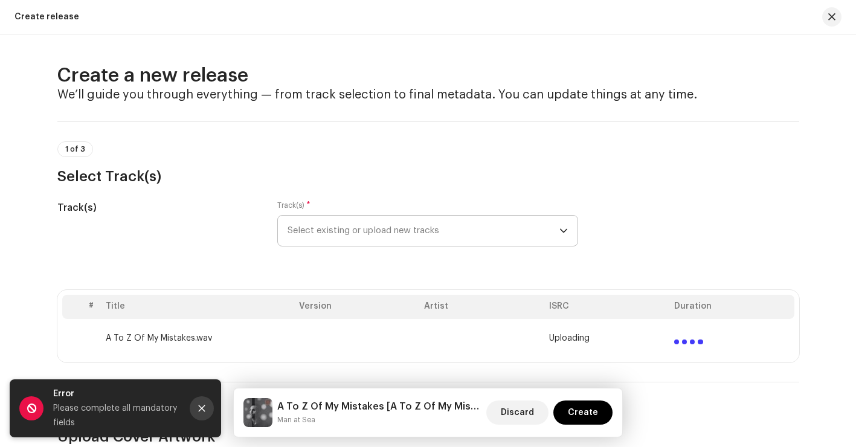
click at [207, 414] on button "Close" at bounding box center [202, 408] width 24 height 24
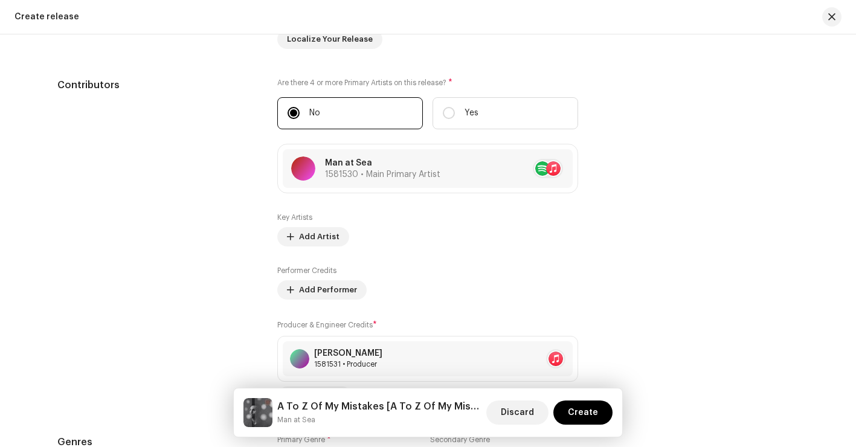
scroll to position [1061, 0]
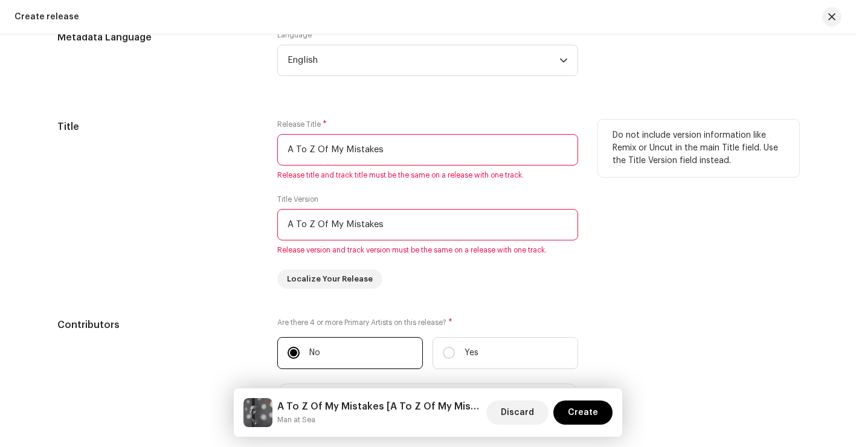
click at [333, 228] on input "A To Z Of My Mistakes" at bounding box center [427, 224] width 301 height 31
click at [332, 228] on input "A To Z Of My Mistakes" at bounding box center [427, 224] width 301 height 31
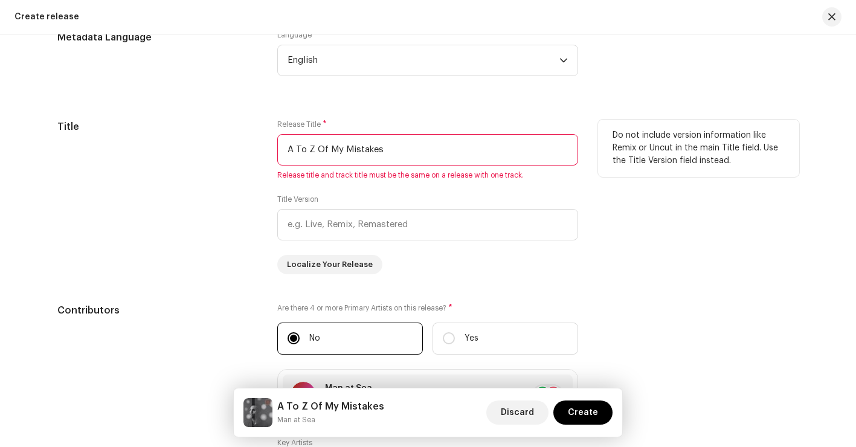
click at [542, 140] on input "A To Z Of My Mistakes" at bounding box center [427, 149] width 301 height 31
click at [524, 158] on input "A To Z Of My Mistakes" at bounding box center [427, 149] width 301 height 31
type input "A To Z Of My Mistakes"
click at [689, 260] on div "Do not include version information like Remix or Uncut in the main Title field.…" at bounding box center [698, 197] width 201 height 155
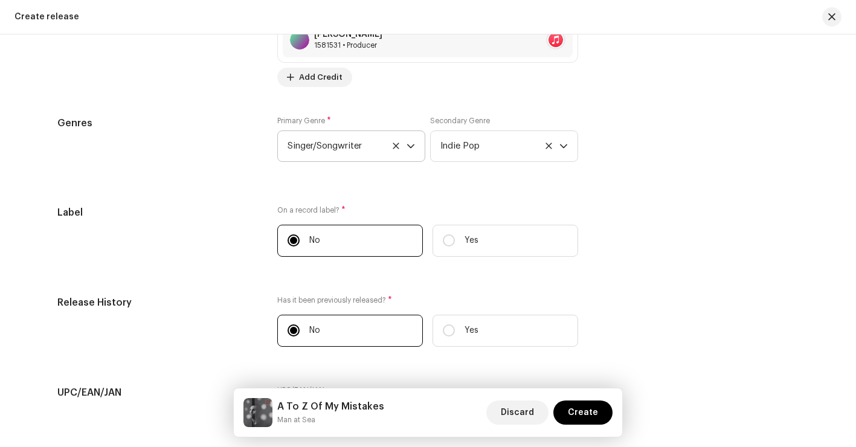
scroll to position [1963, 0]
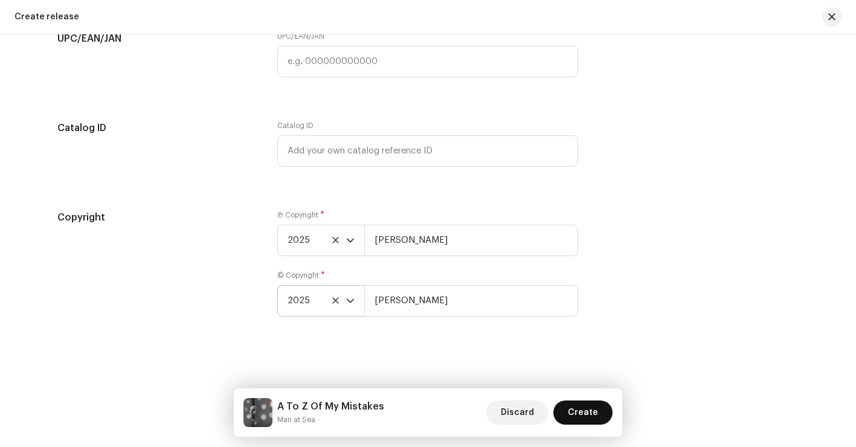
click at [574, 415] on span "Create" at bounding box center [583, 412] width 30 height 24
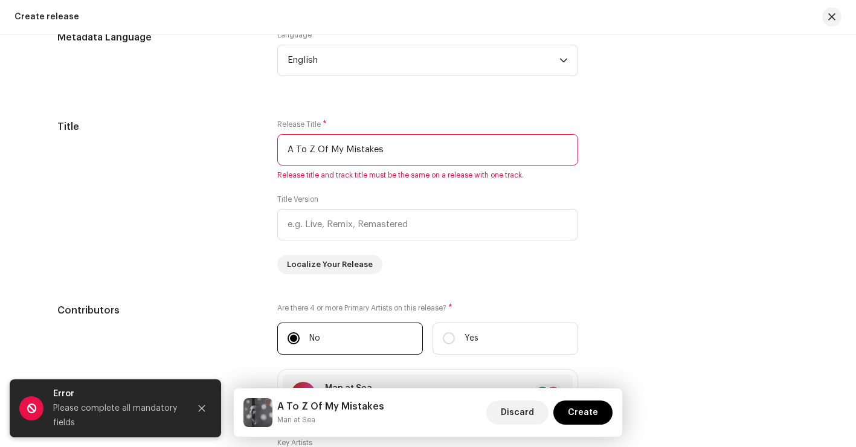
scroll to position [1067, 0]
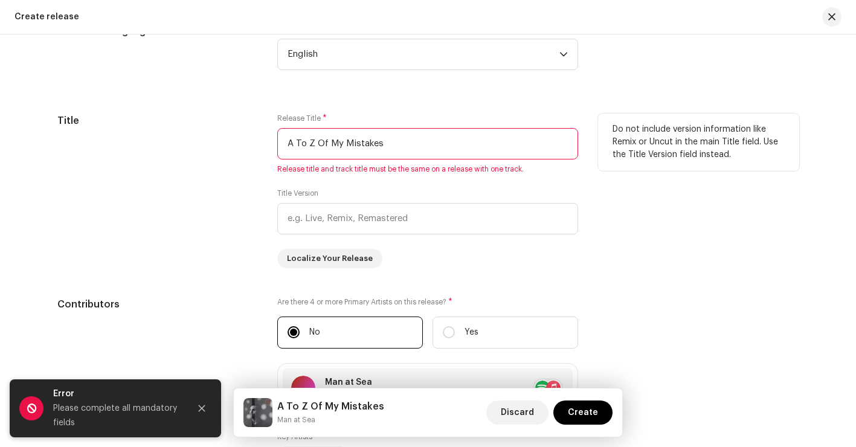
click at [234, 149] on div "Title" at bounding box center [157, 191] width 201 height 155
click at [514, 144] on input "A To Z Of My Mistakes" at bounding box center [427, 143] width 301 height 31
type input "A"
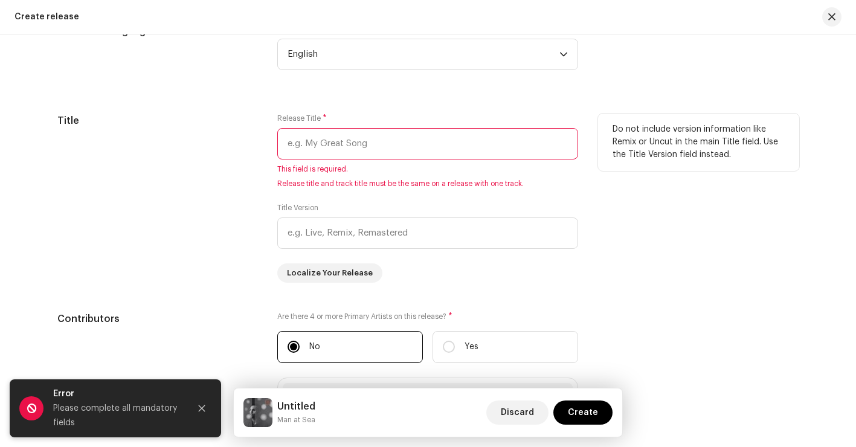
click at [462, 116] on div "Release Title * This field is required. Release title and track title must be t…" at bounding box center [427, 151] width 301 height 75
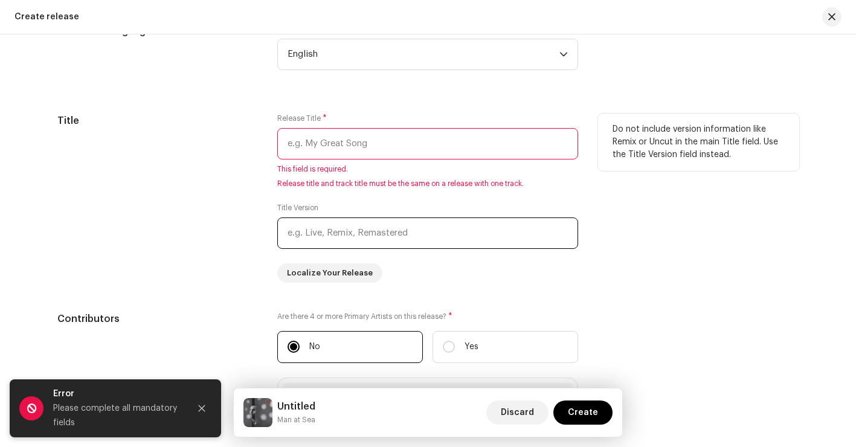
click at [428, 220] on input "text" at bounding box center [427, 232] width 301 height 31
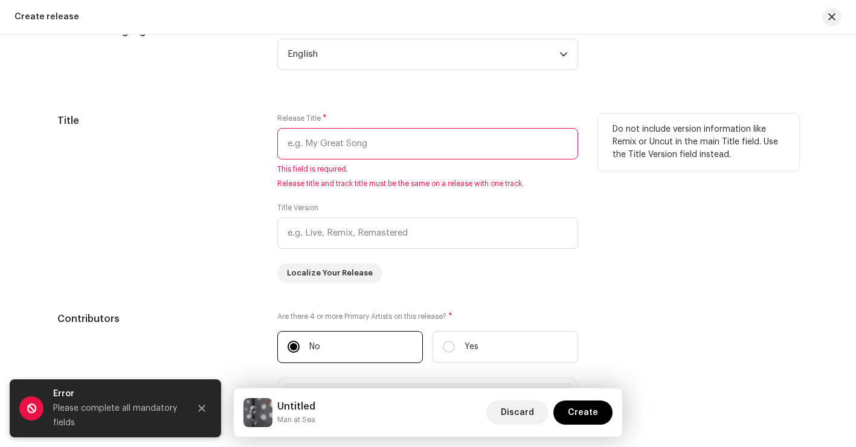
click at [453, 134] on input "text" at bounding box center [427, 143] width 301 height 31
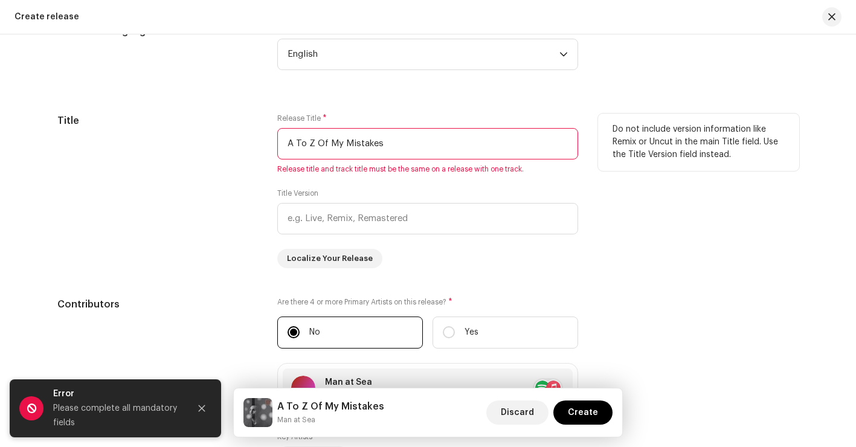
type input "A To Z Of My Mistakes"
click at [617, 202] on div "Do not include version information like Remix or Uncut in the main Title field.…" at bounding box center [698, 191] width 201 height 155
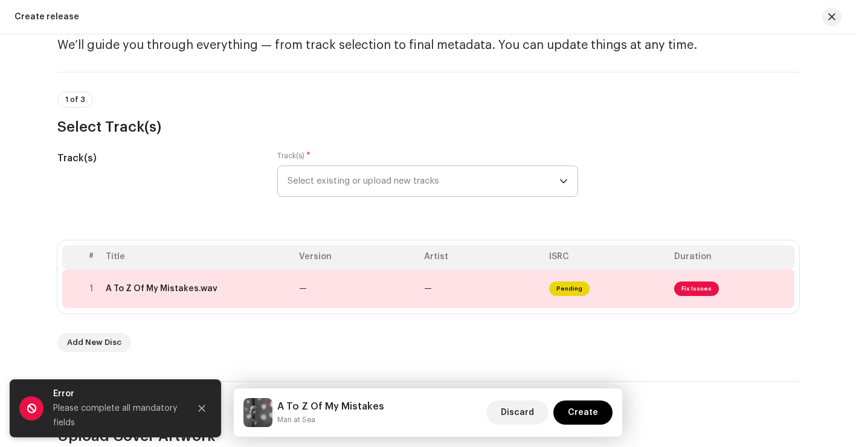
scroll to position [48, 0]
click at [91, 291] on div at bounding box center [90, 290] width 9 height 10
click at [203, 407] on icon "Close" at bounding box center [202, 408] width 8 height 8
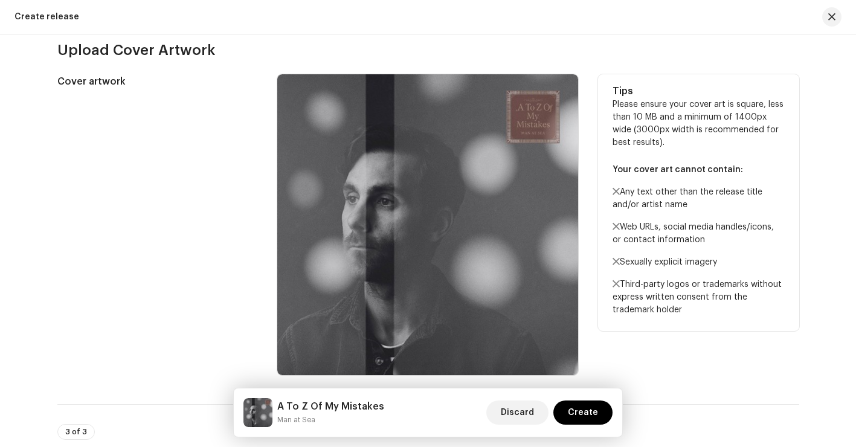
scroll to position [440, 0]
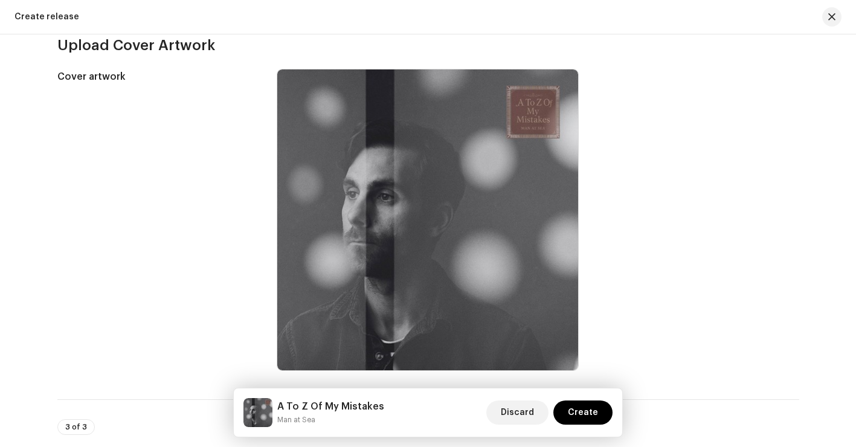
click at [594, 48] on h3 "Upload Cover Artwork" at bounding box center [428, 45] width 742 height 19
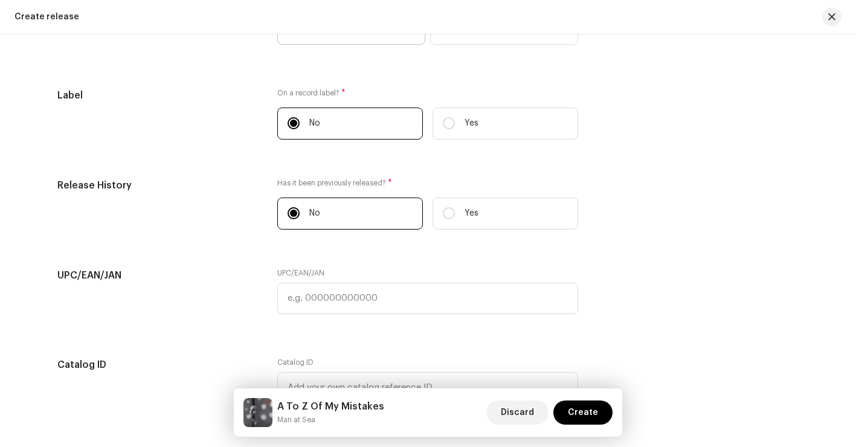
scroll to position [1963, 0]
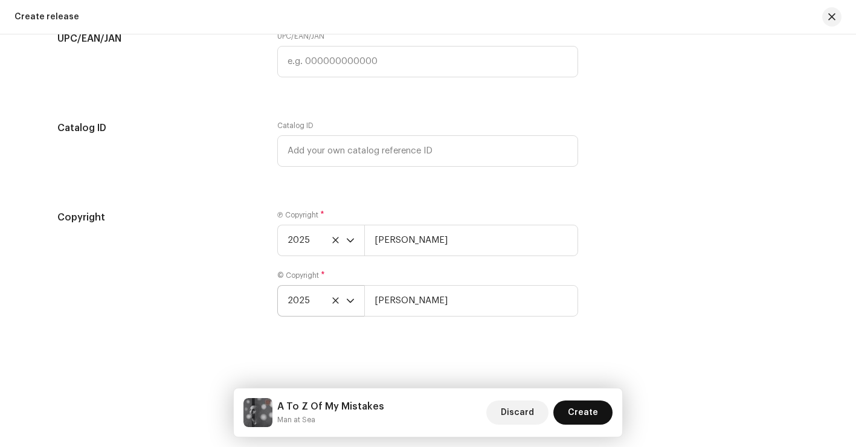
click at [582, 413] on span "Create" at bounding box center [583, 412] width 30 height 24
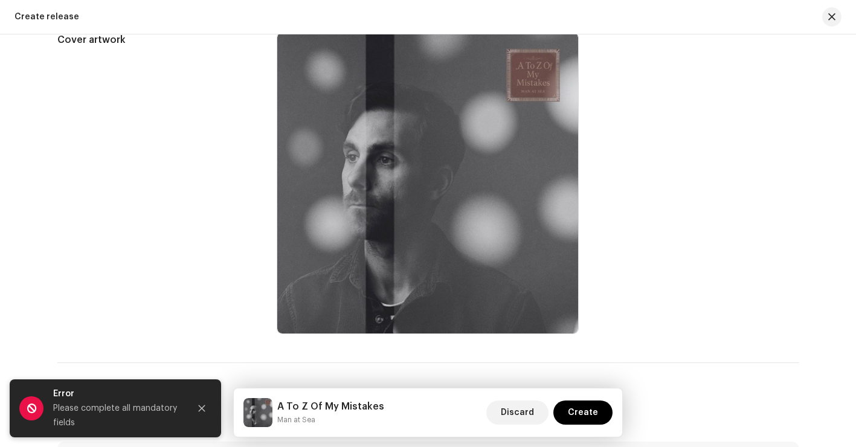
scroll to position [484, 0]
